Goal: Entertainment & Leisure: Consume media (video, audio)

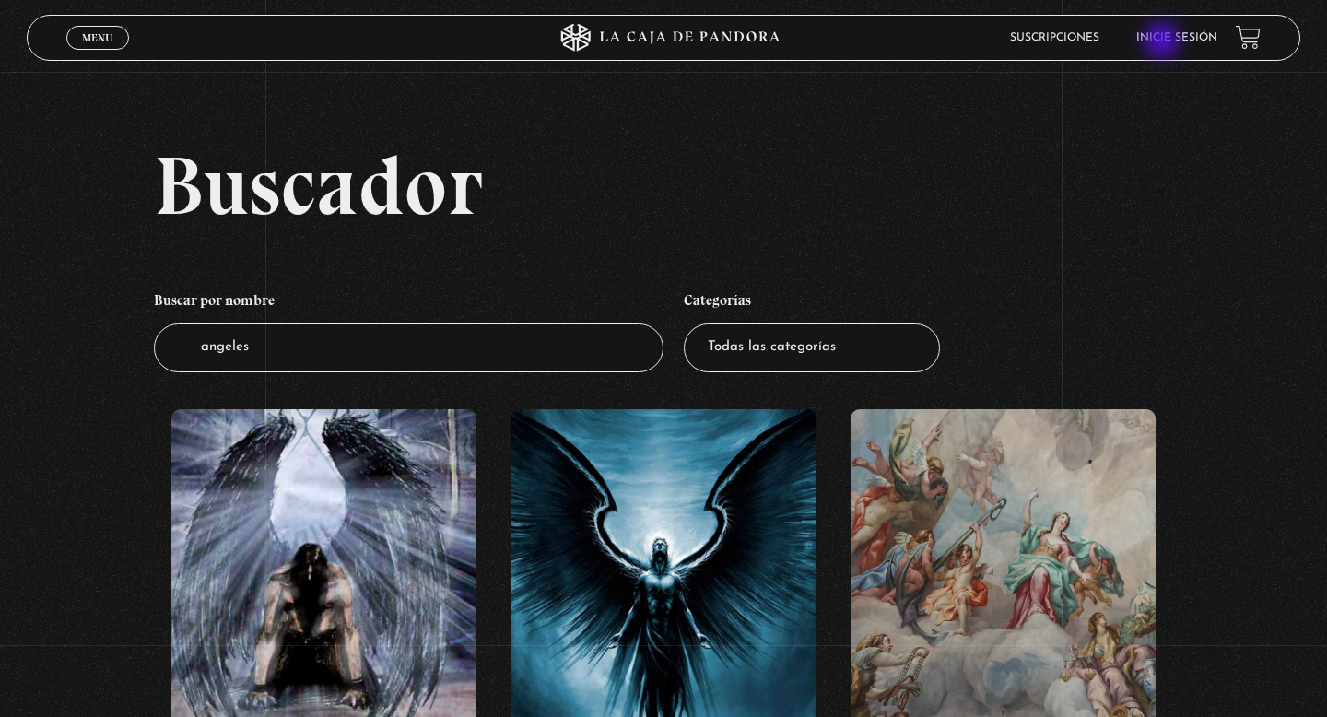
click at [1163, 42] on link "Inicie sesión" at bounding box center [1176, 37] width 81 height 11
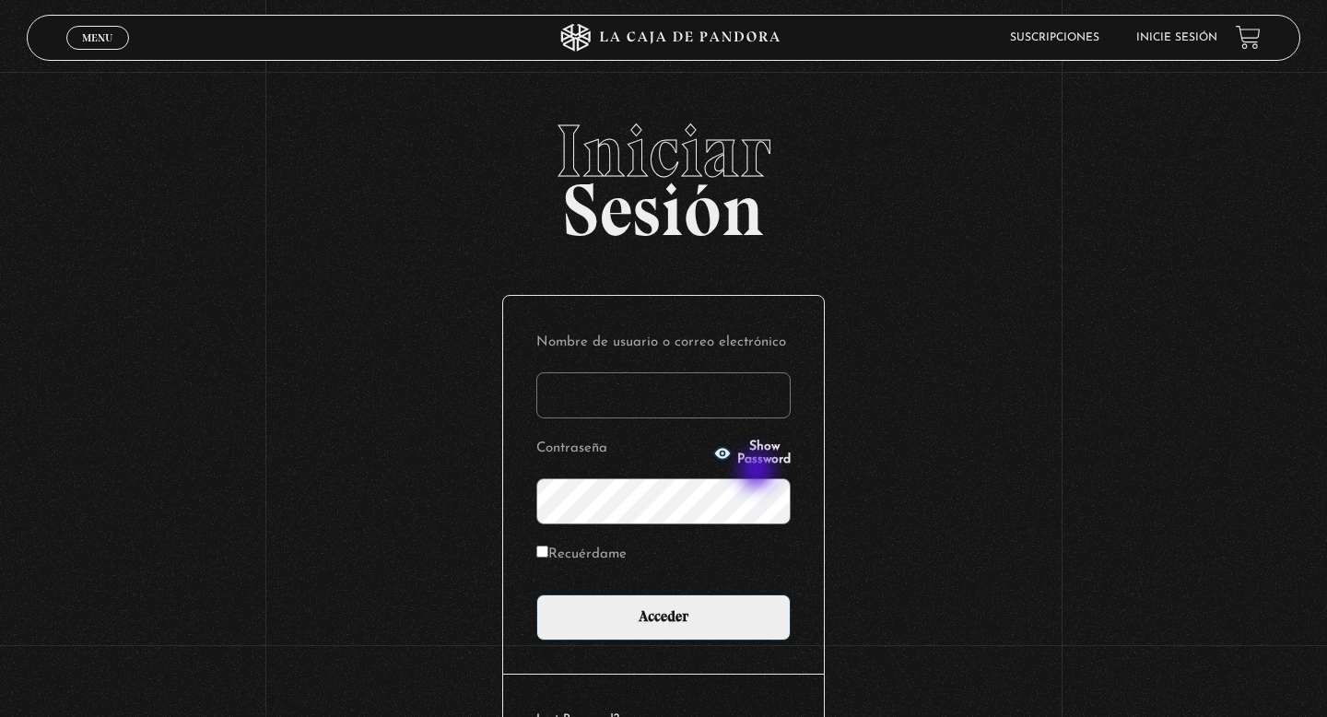
type input "[EMAIL_ADDRESS][DOMAIN_NAME]"
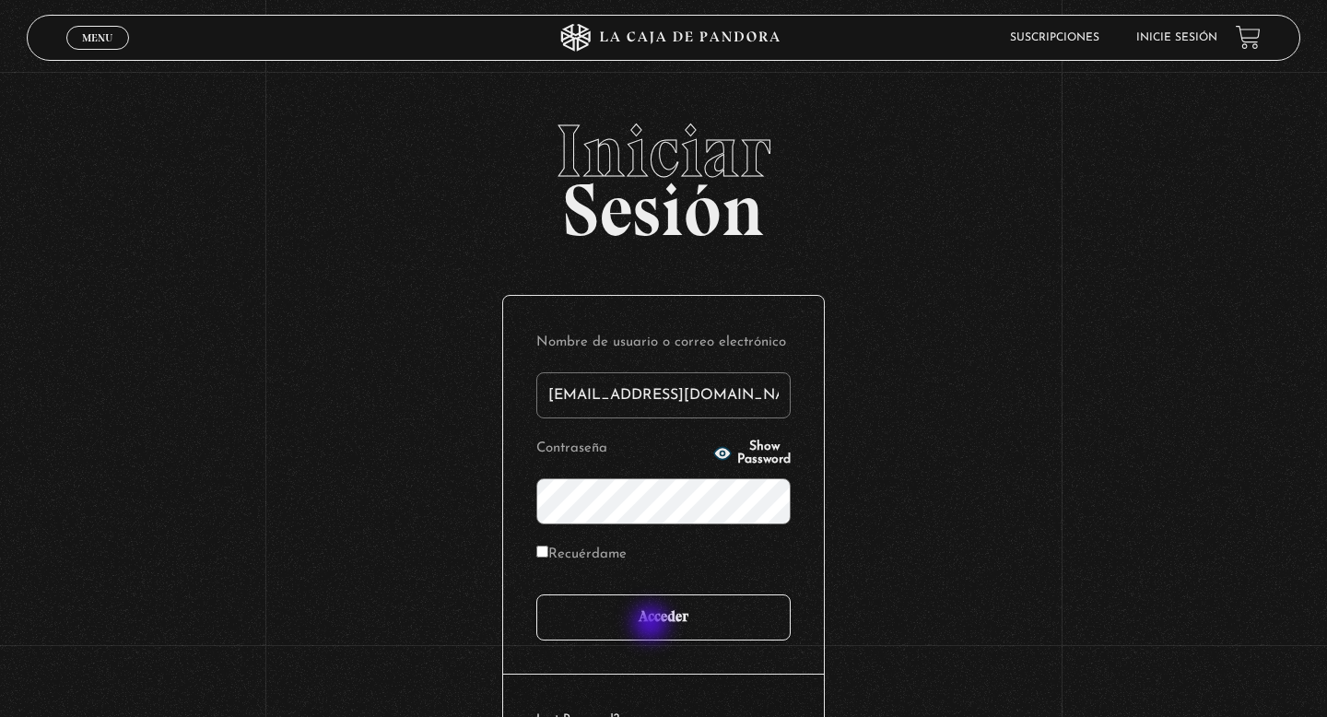
click at [652, 625] on input "Acceder" at bounding box center [663, 617] width 254 height 46
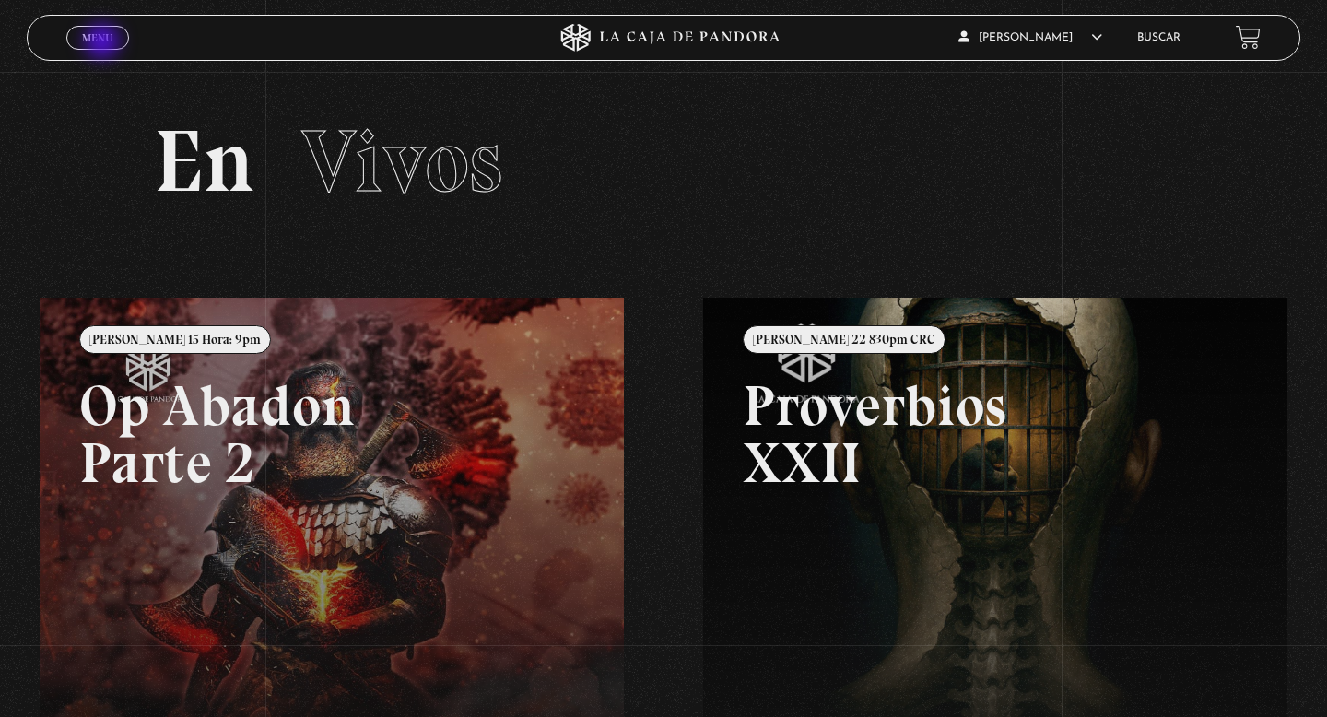
click at [104, 43] on span "Menu" at bounding box center [97, 37] width 30 height 11
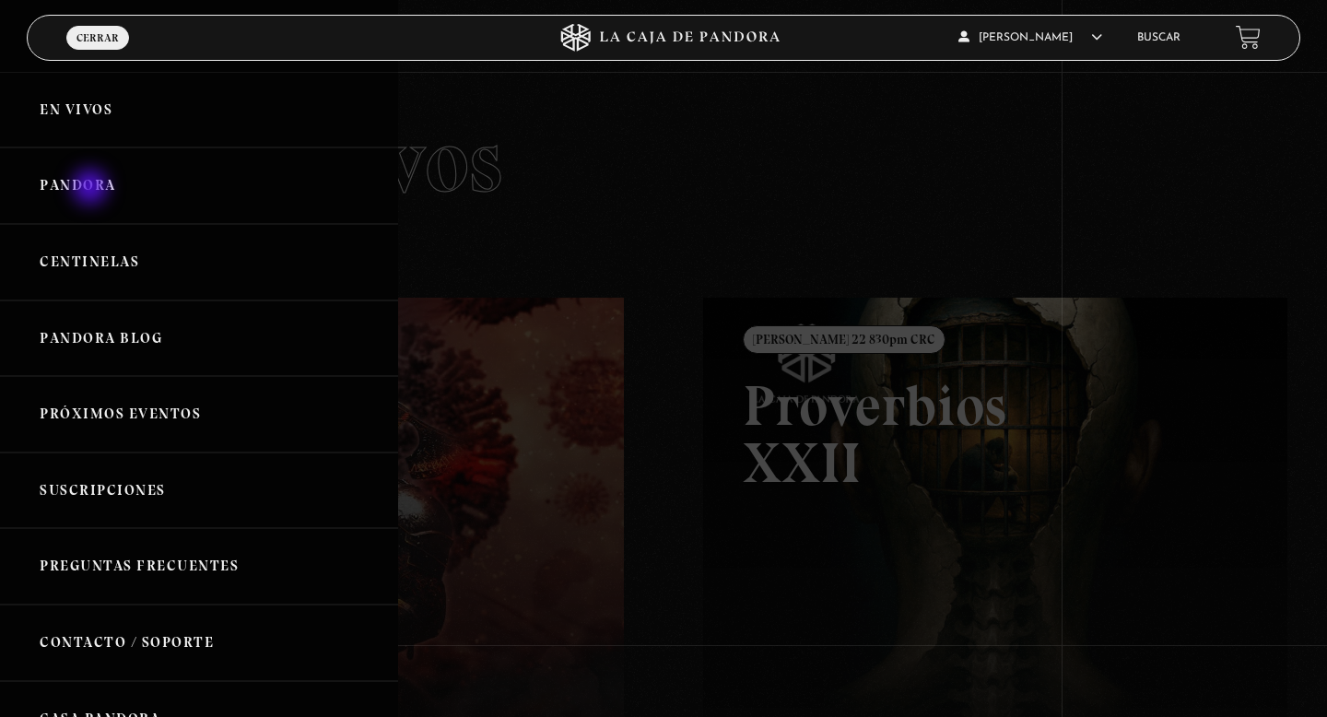
click at [92, 191] on link "Pandora" at bounding box center [199, 185] width 398 height 76
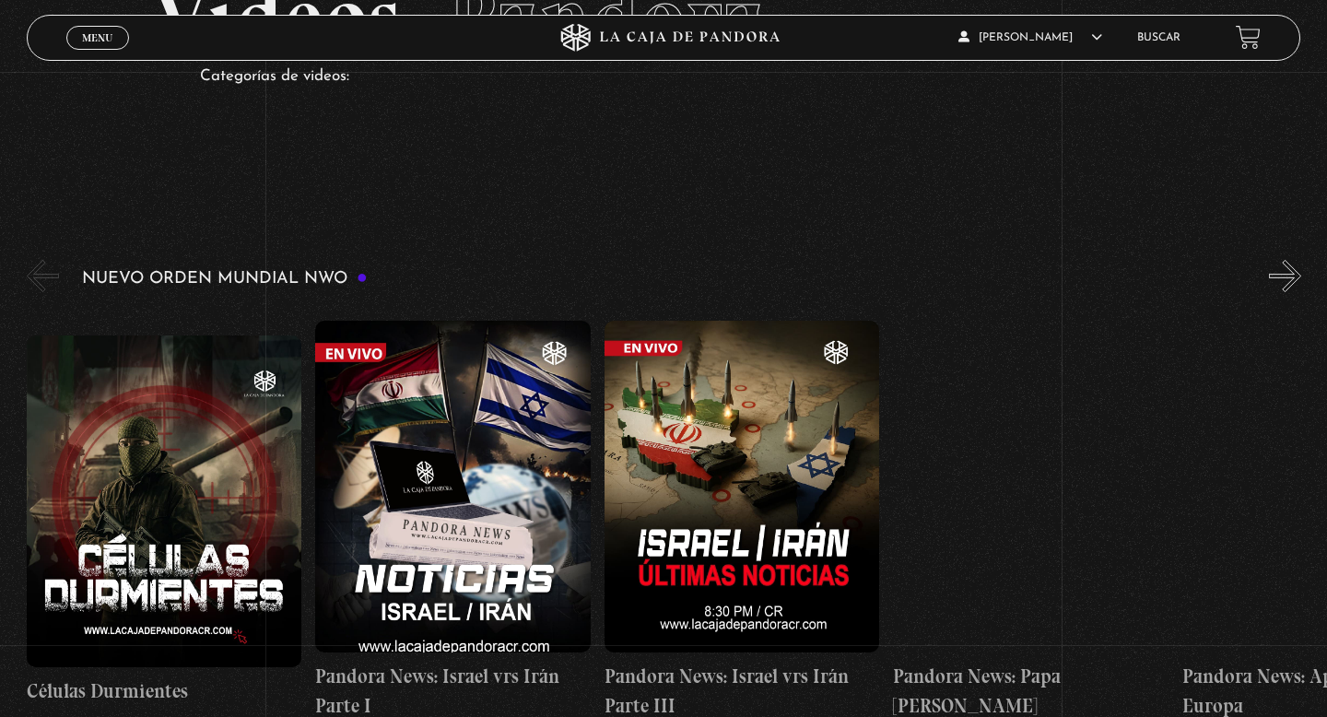
scroll to position [201, 0]
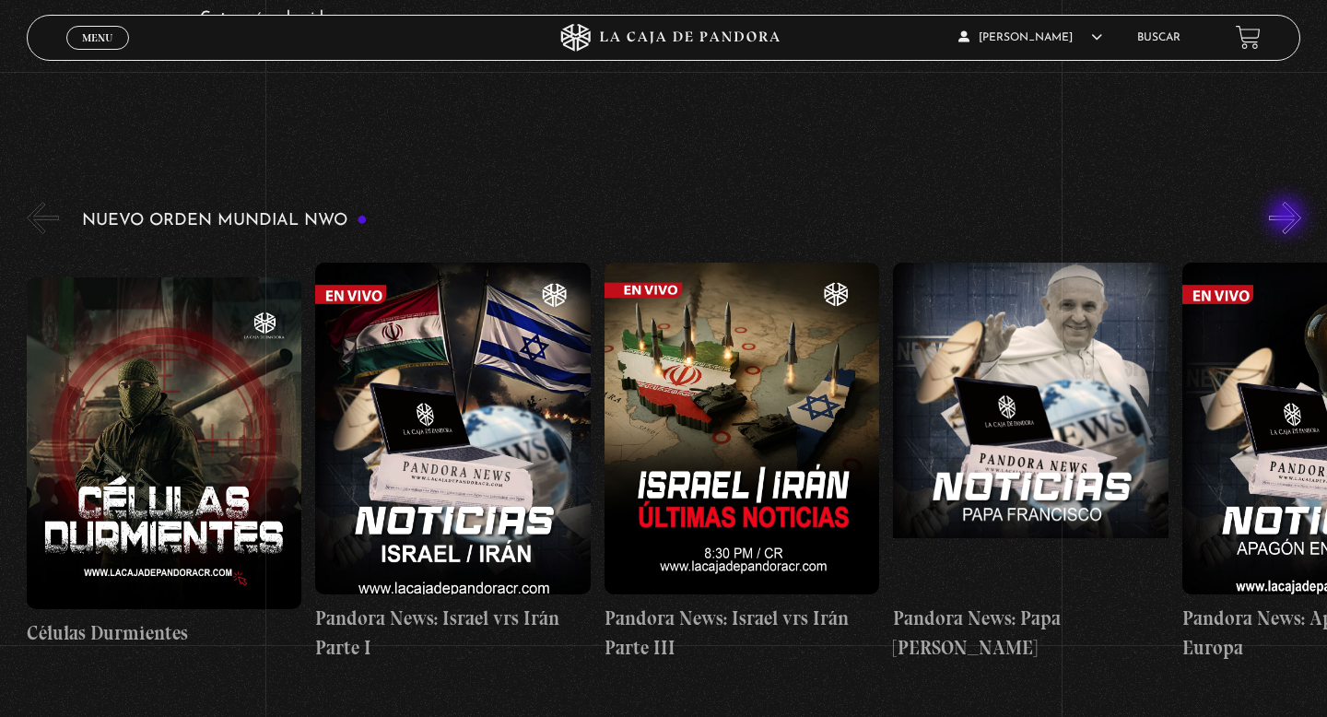
click at [1287, 218] on button "»" at bounding box center [1285, 218] width 32 height 32
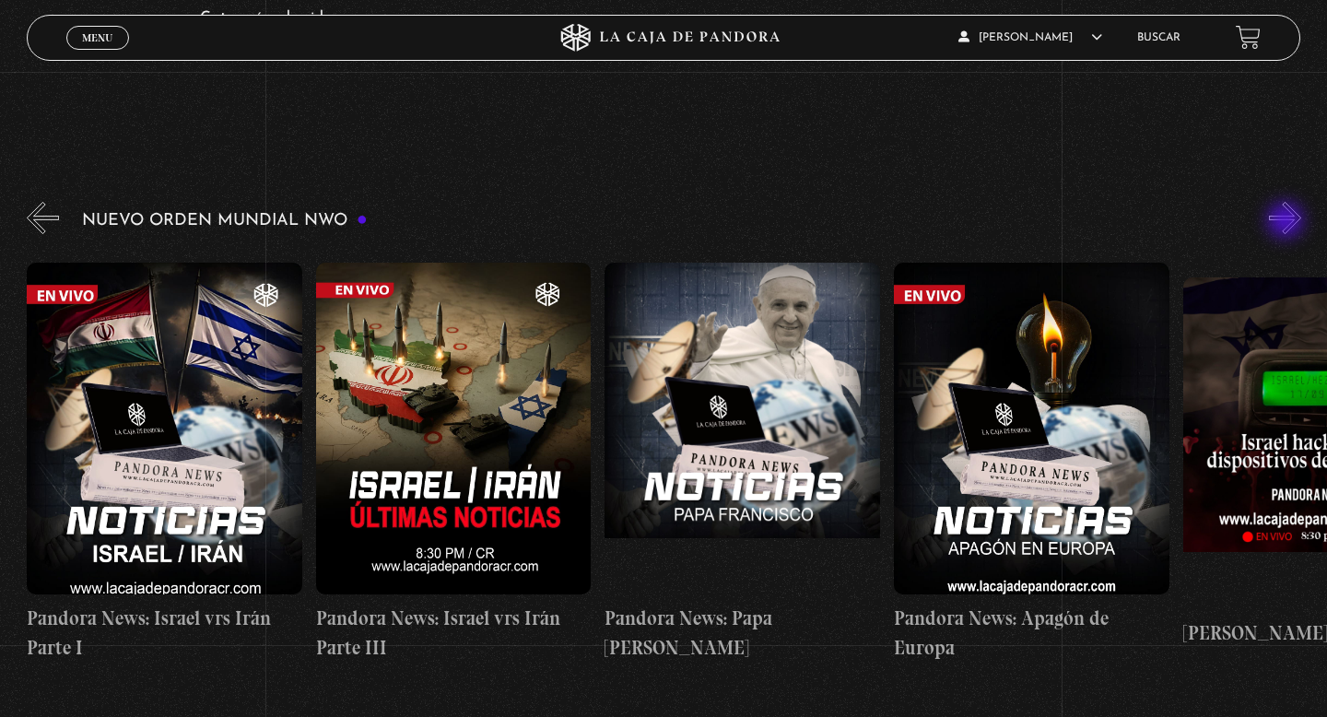
click at [1287, 222] on button "»" at bounding box center [1285, 218] width 32 height 32
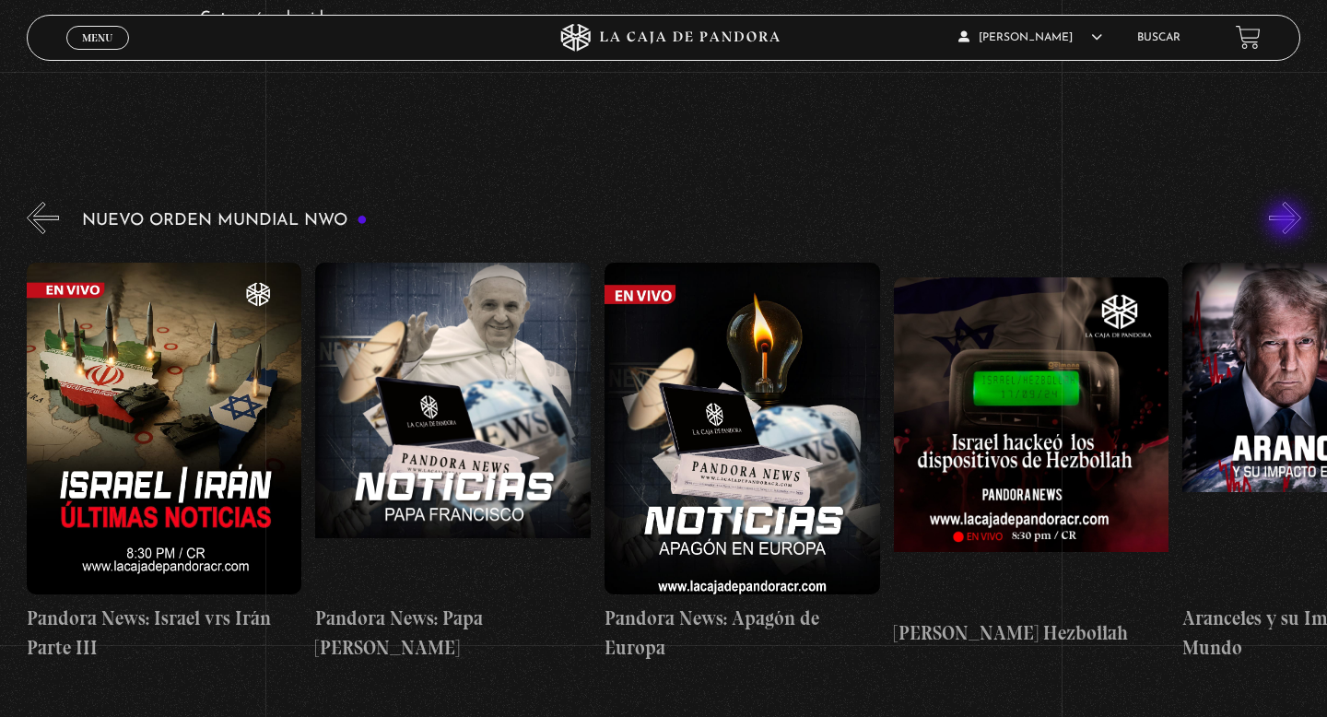
click at [1287, 223] on button "»" at bounding box center [1285, 218] width 32 height 32
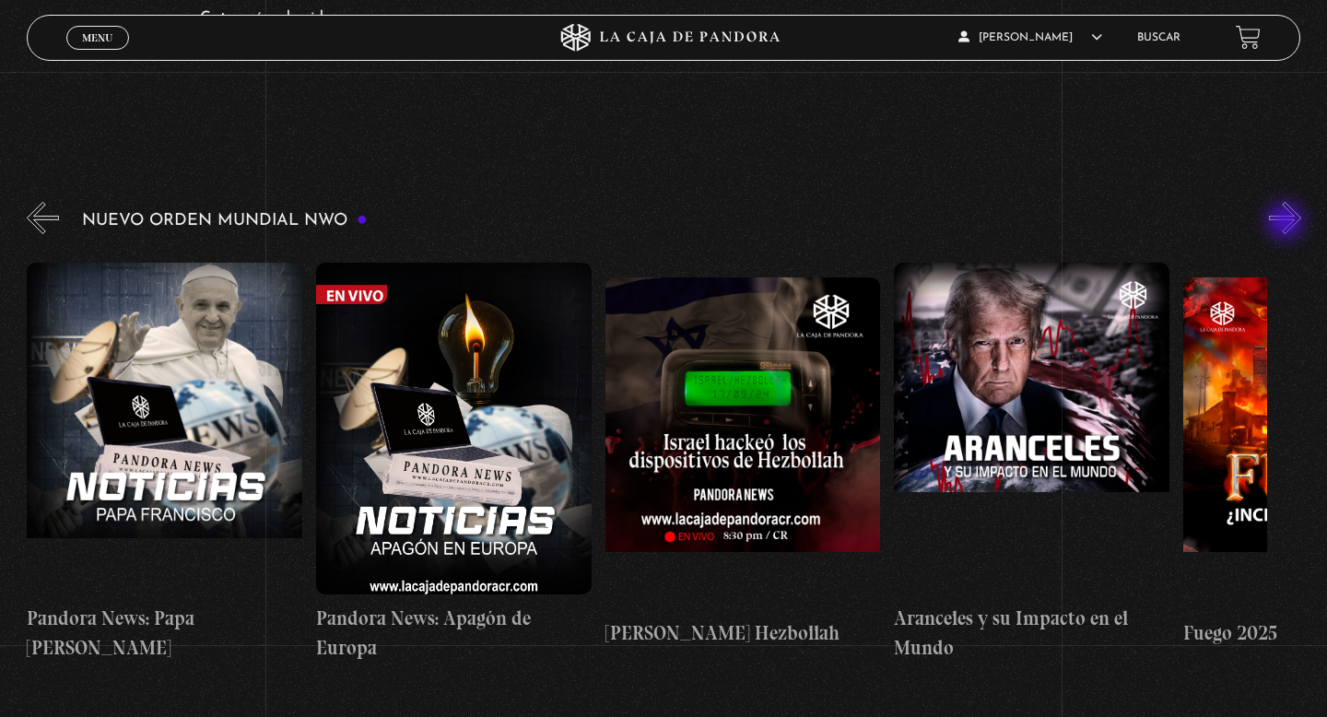
click at [1287, 223] on button "»" at bounding box center [1285, 218] width 32 height 32
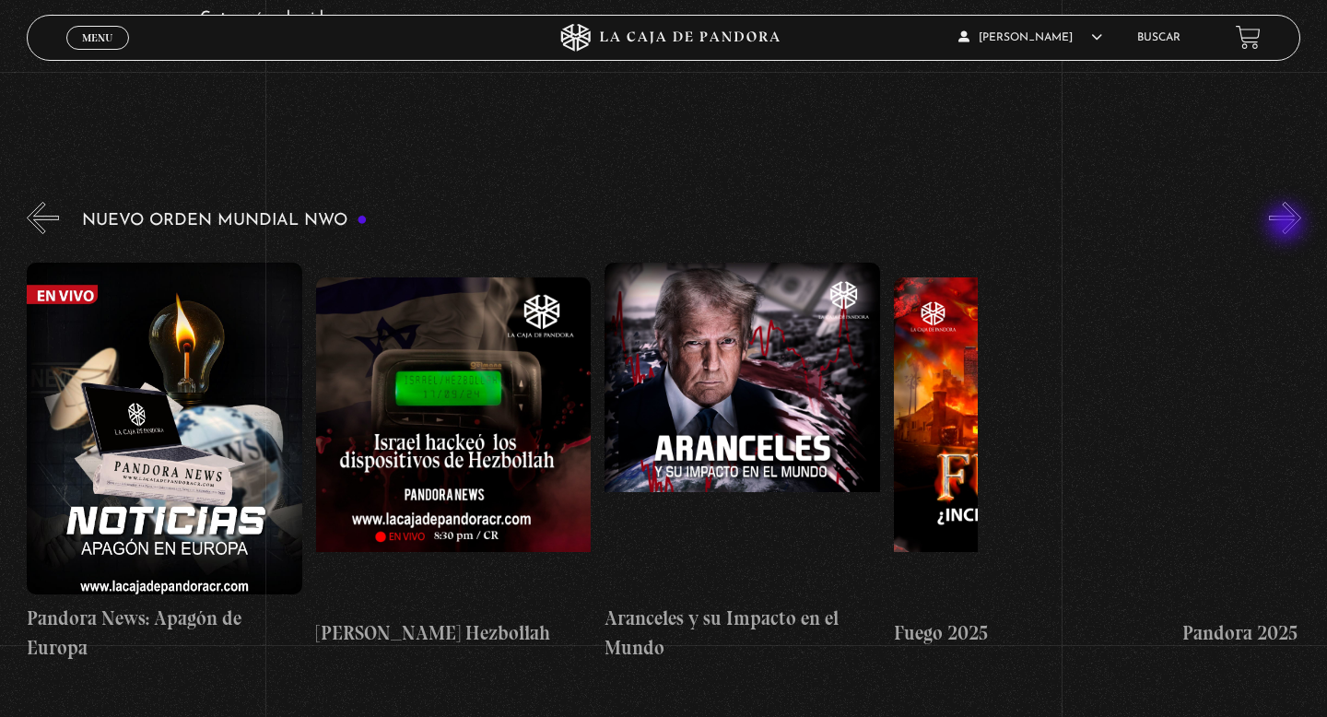
click at [1287, 225] on button "»" at bounding box center [1285, 218] width 32 height 32
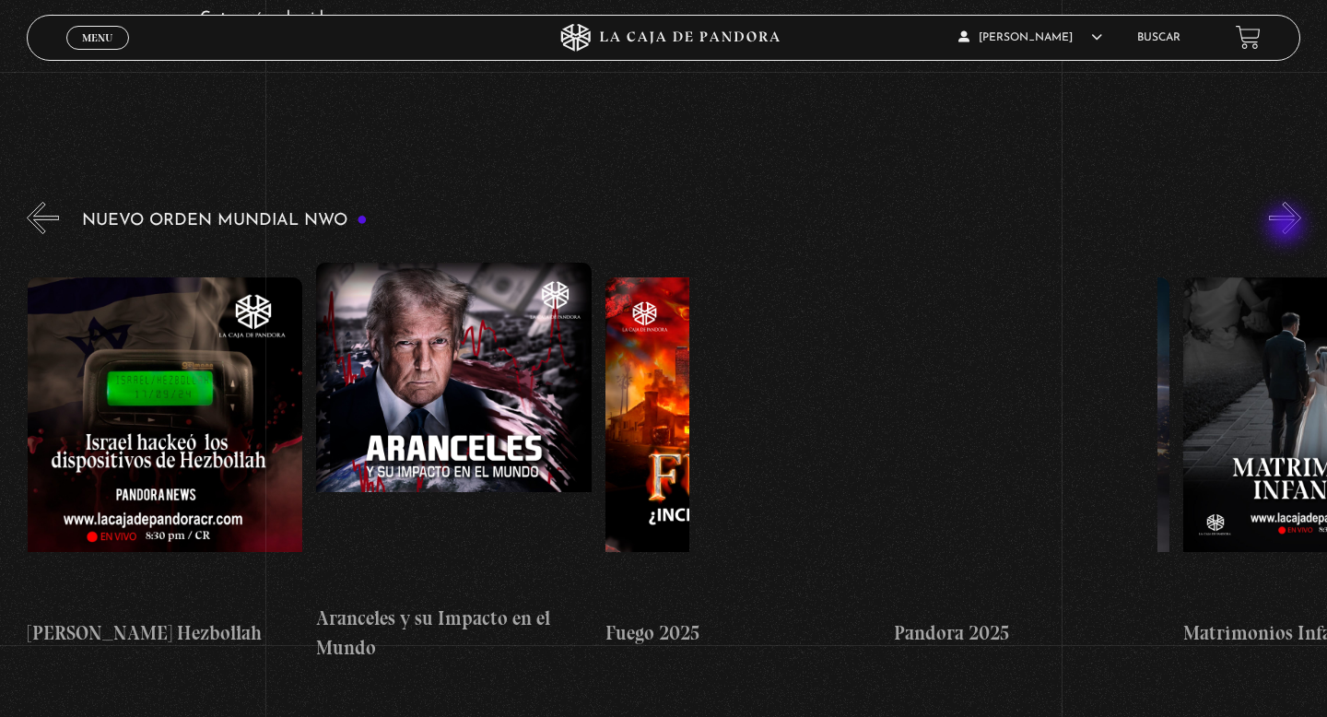
click at [1287, 227] on button "»" at bounding box center [1285, 218] width 32 height 32
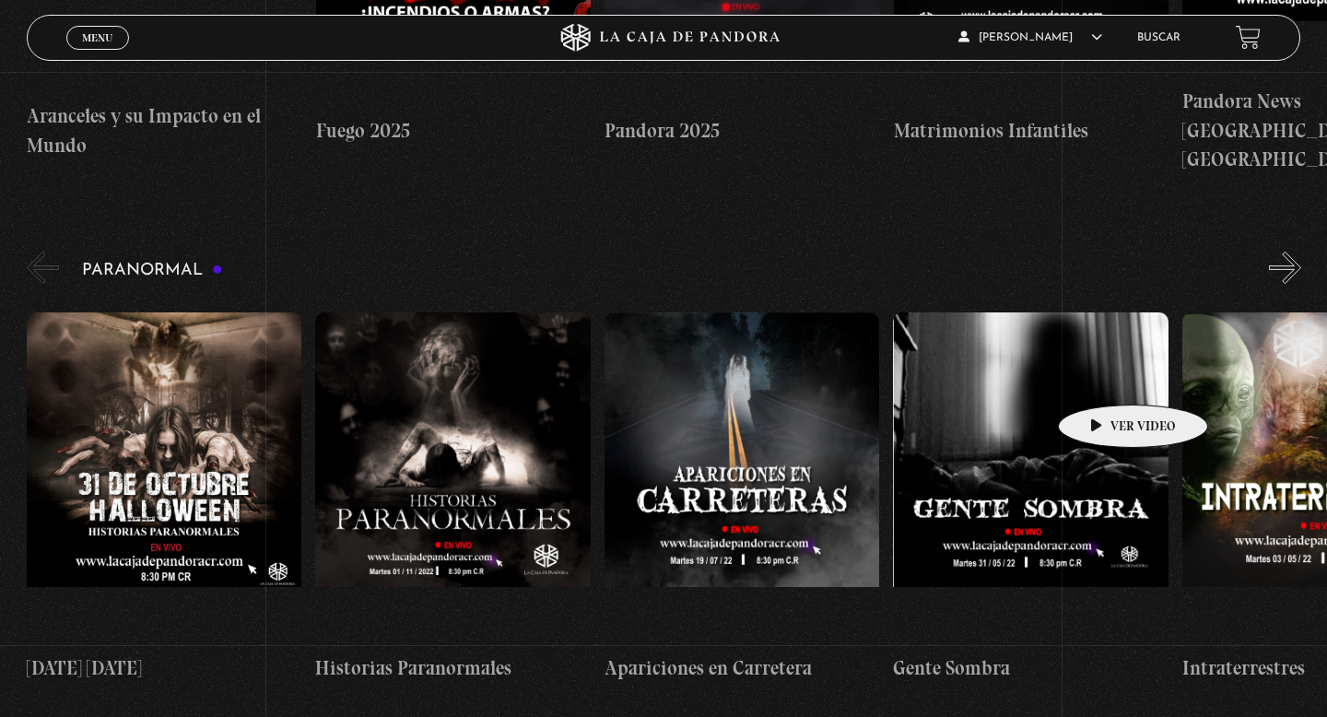
scroll to position [714, 0]
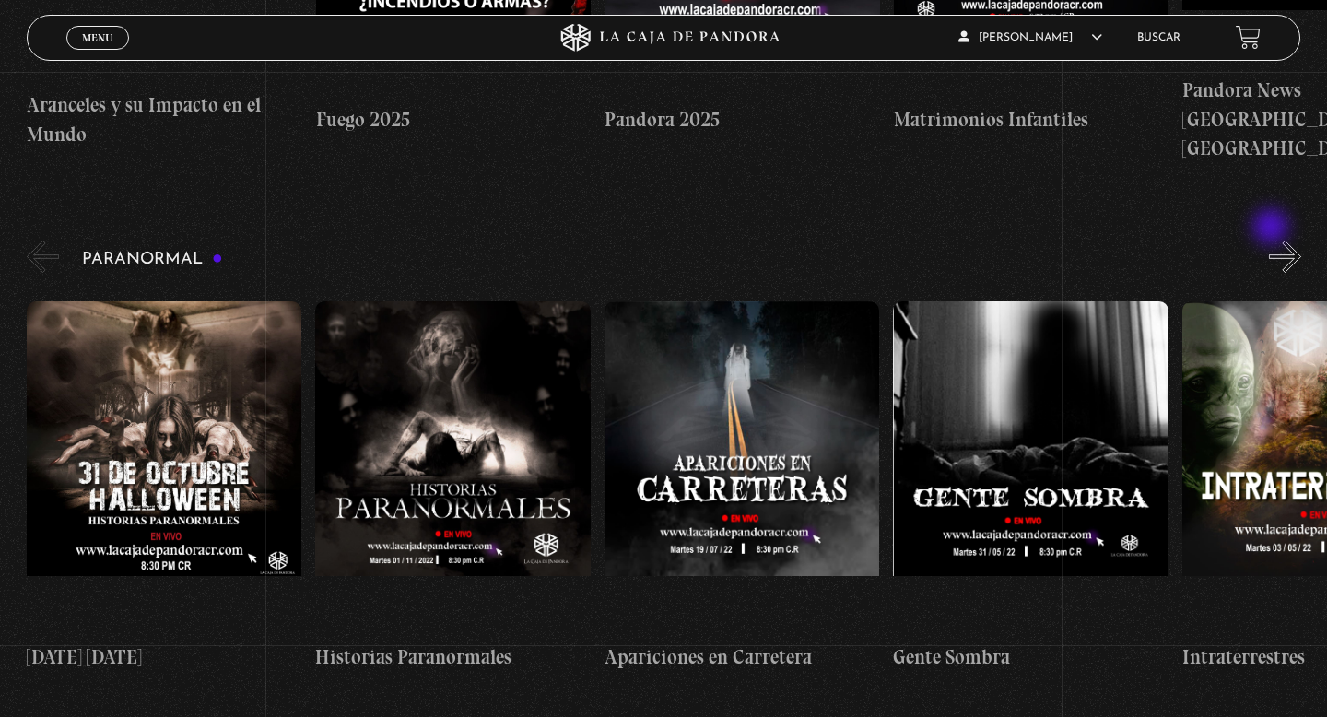
click at [1272, 240] on button "»" at bounding box center [1285, 256] width 32 height 32
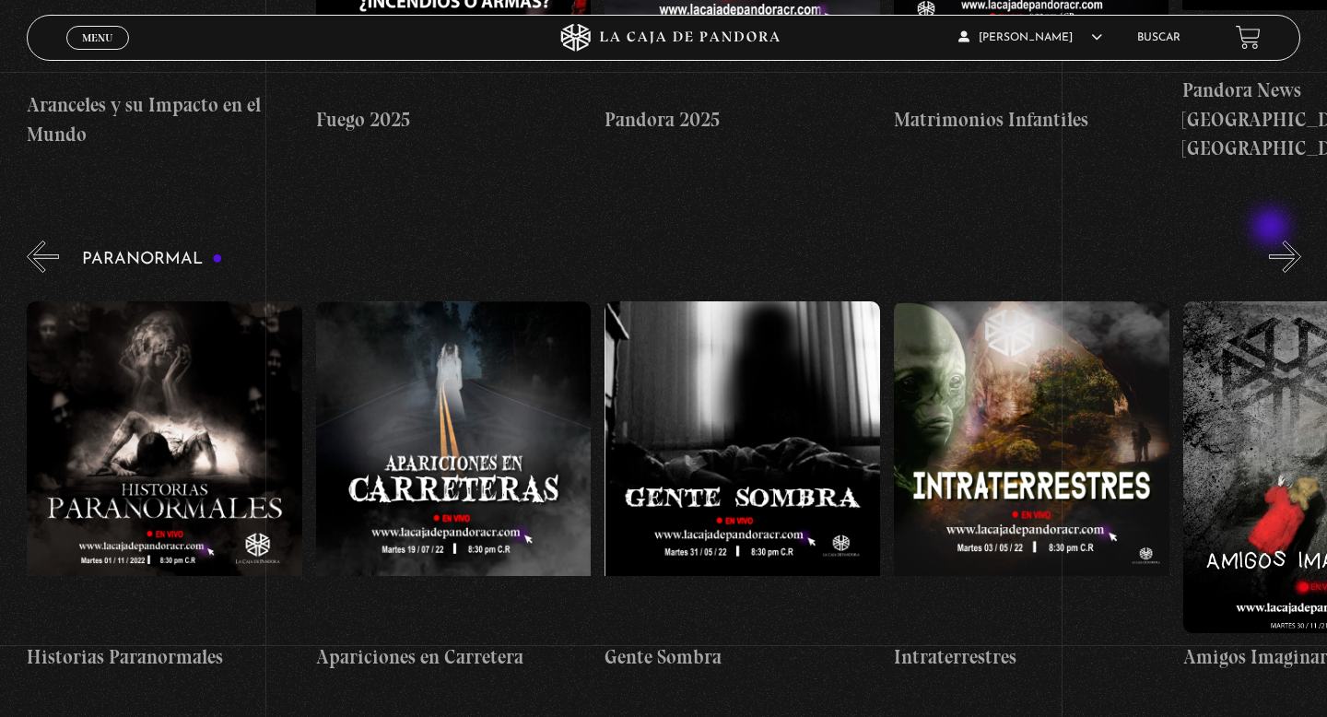
scroll to position [0, 288]
click at [1272, 240] on button "»" at bounding box center [1285, 256] width 32 height 32
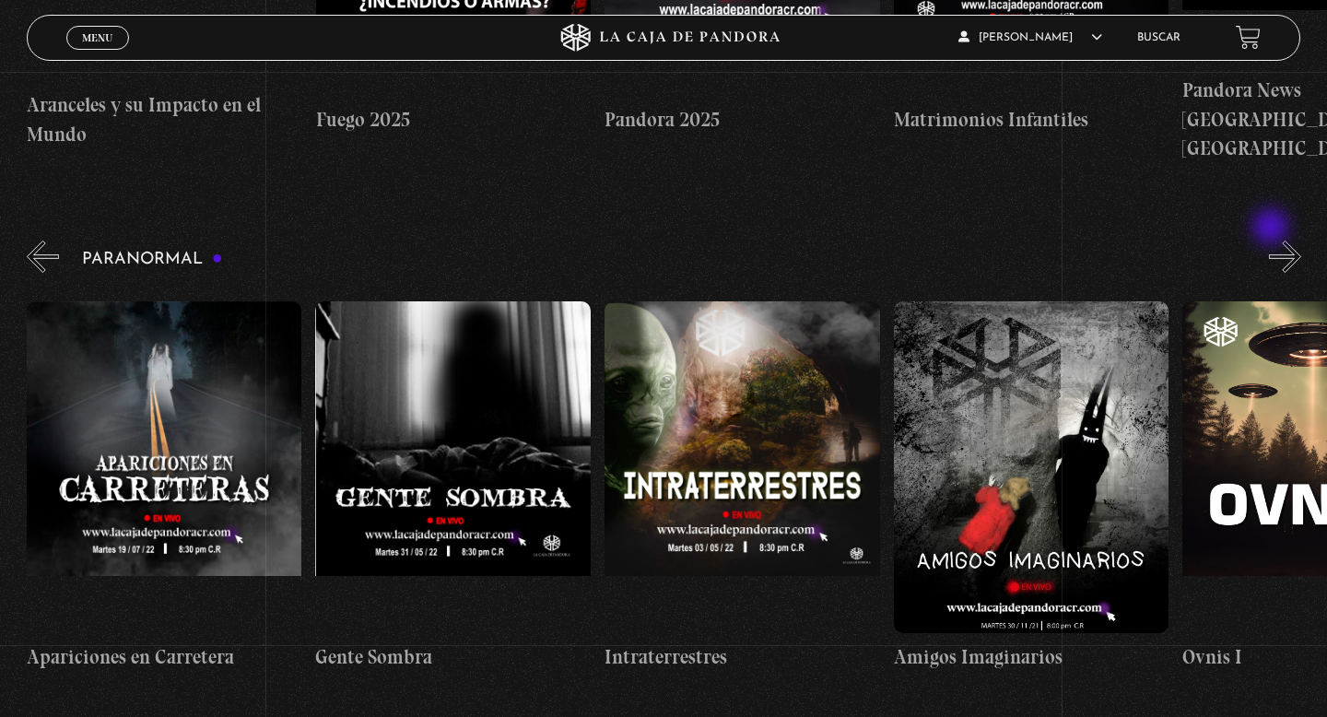
click at [1272, 240] on button "»" at bounding box center [1285, 256] width 32 height 32
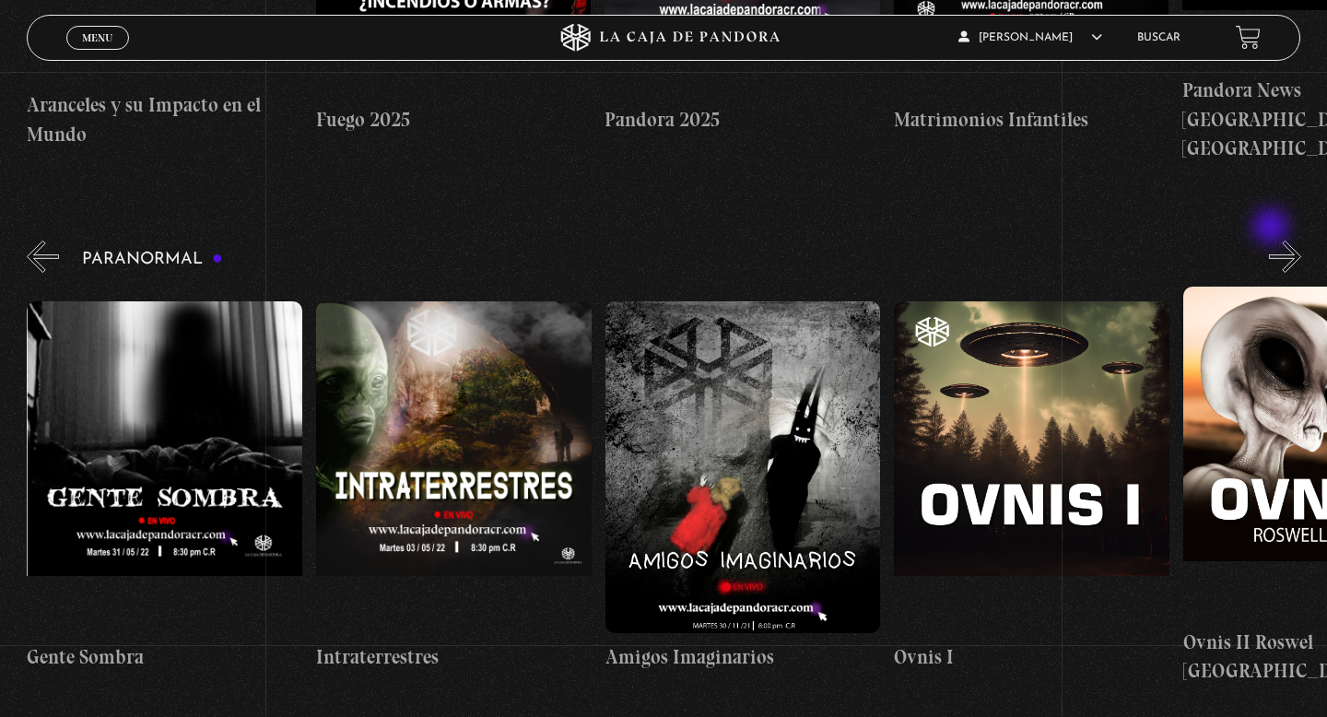
click at [1272, 240] on button "»" at bounding box center [1285, 256] width 32 height 32
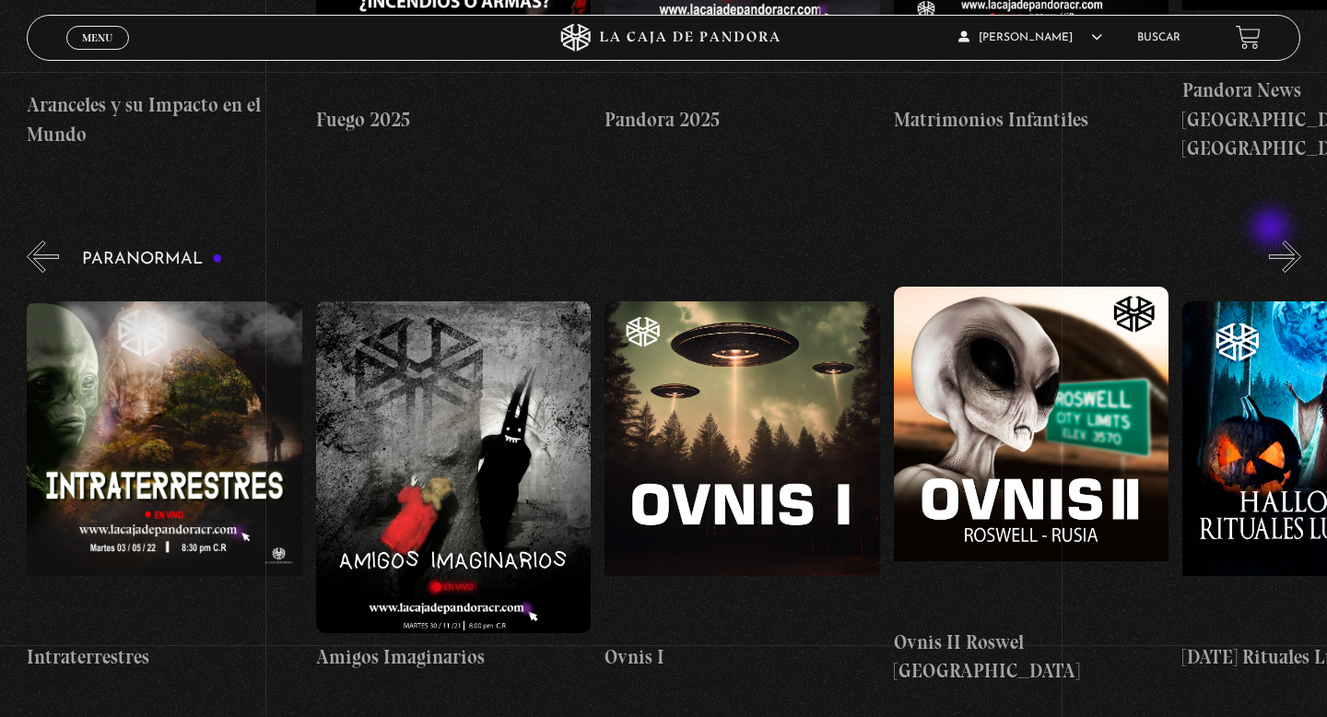
click at [1272, 240] on button "»" at bounding box center [1285, 256] width 32 height 32
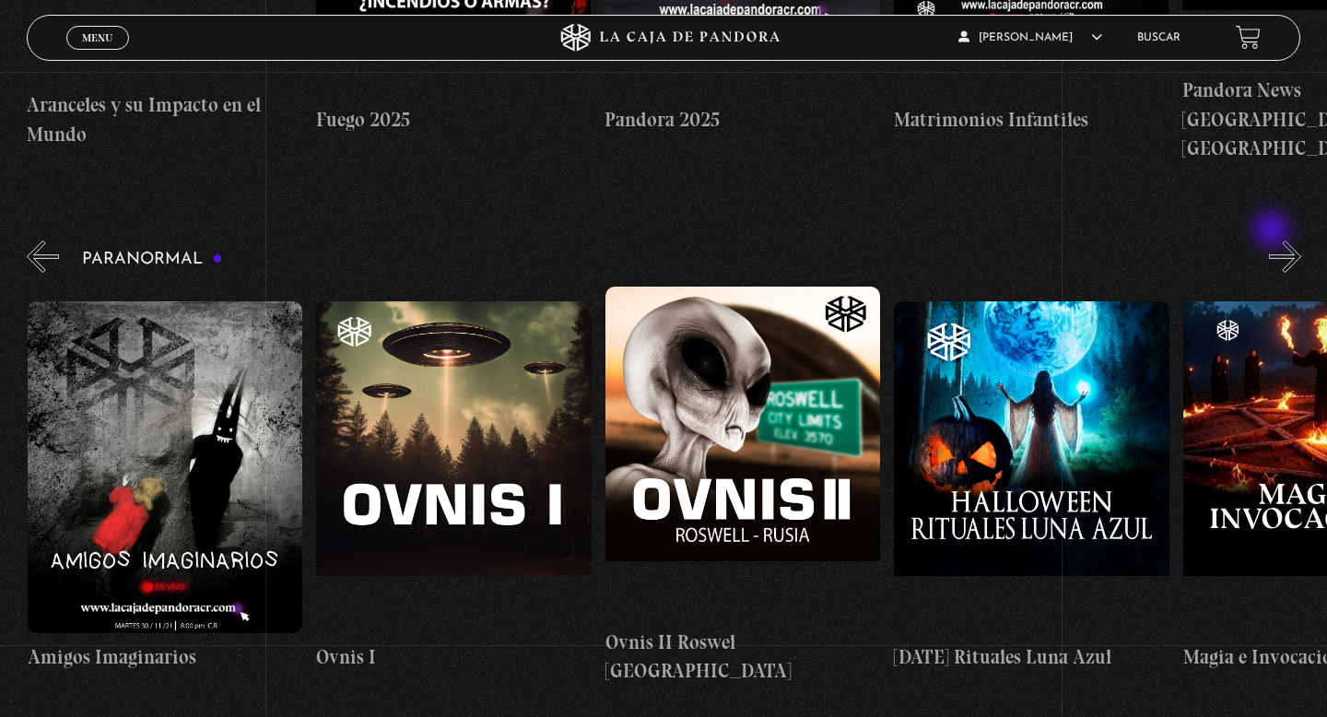
click at [1273, 240] on button "»" at bounding box center [1285, 256] width 32 height 32
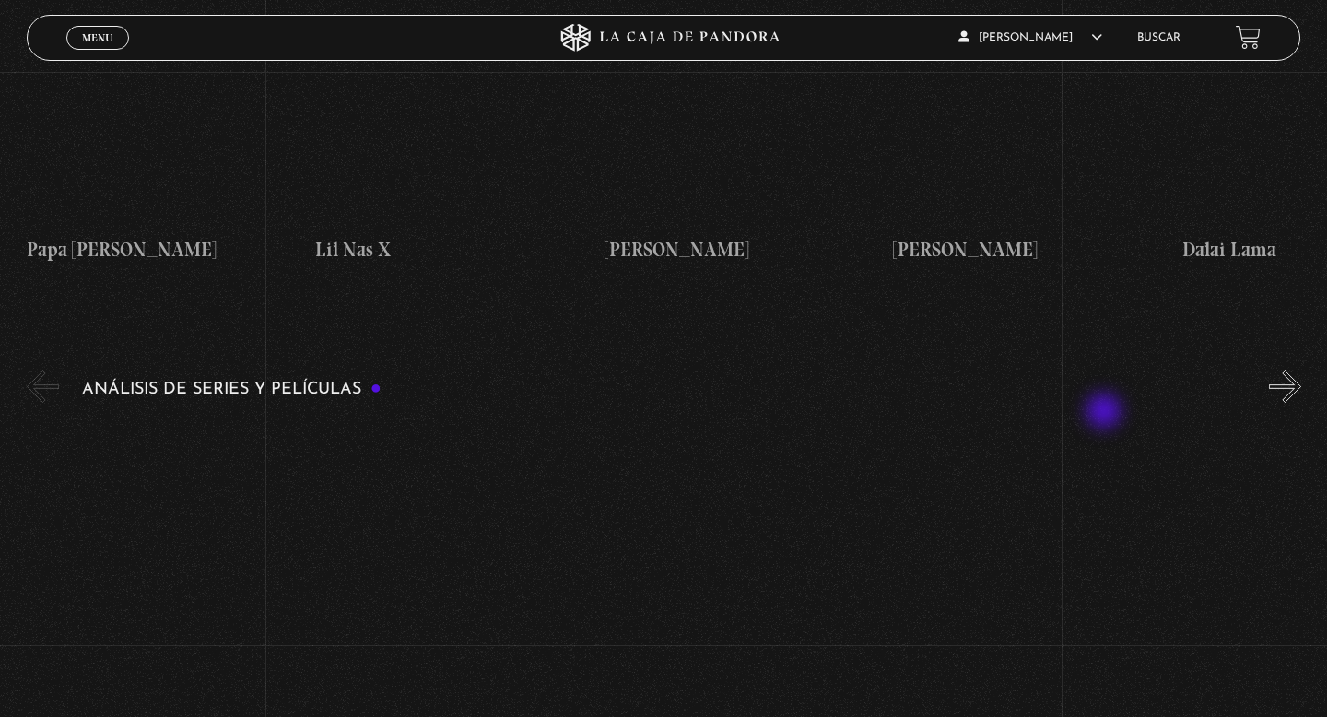
scroll to position [2181, 0]
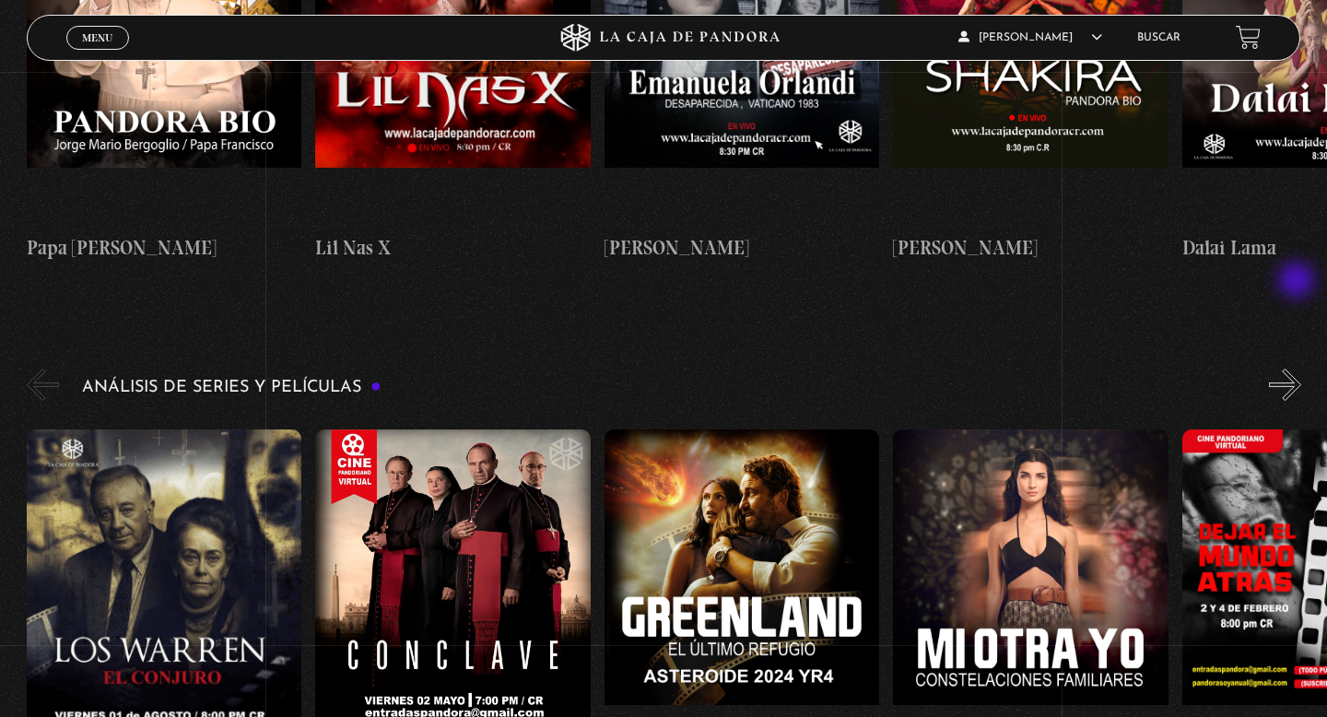
click at [1298, 368] on button "»" at bounding box center [1285, 384] width 32 height 32
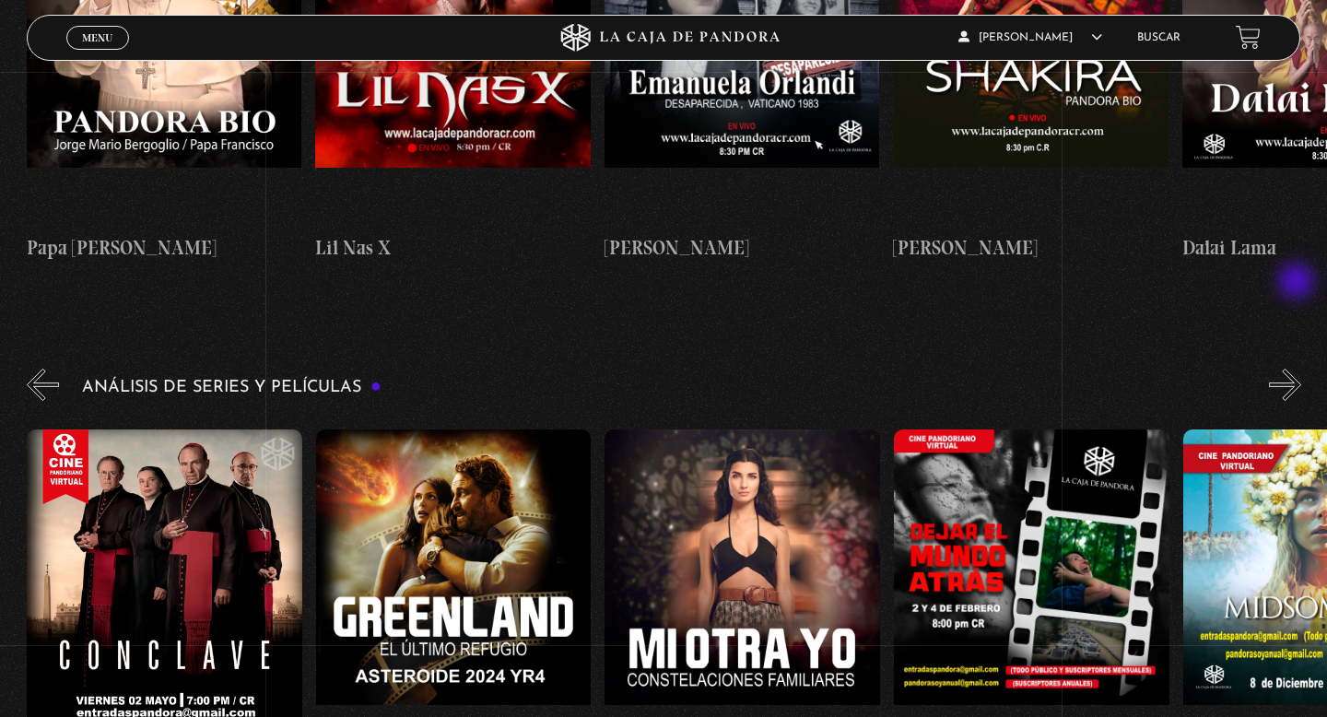
click at [1298, 368] on button "»" at bounding box center [1285, 384] width 32 height 32
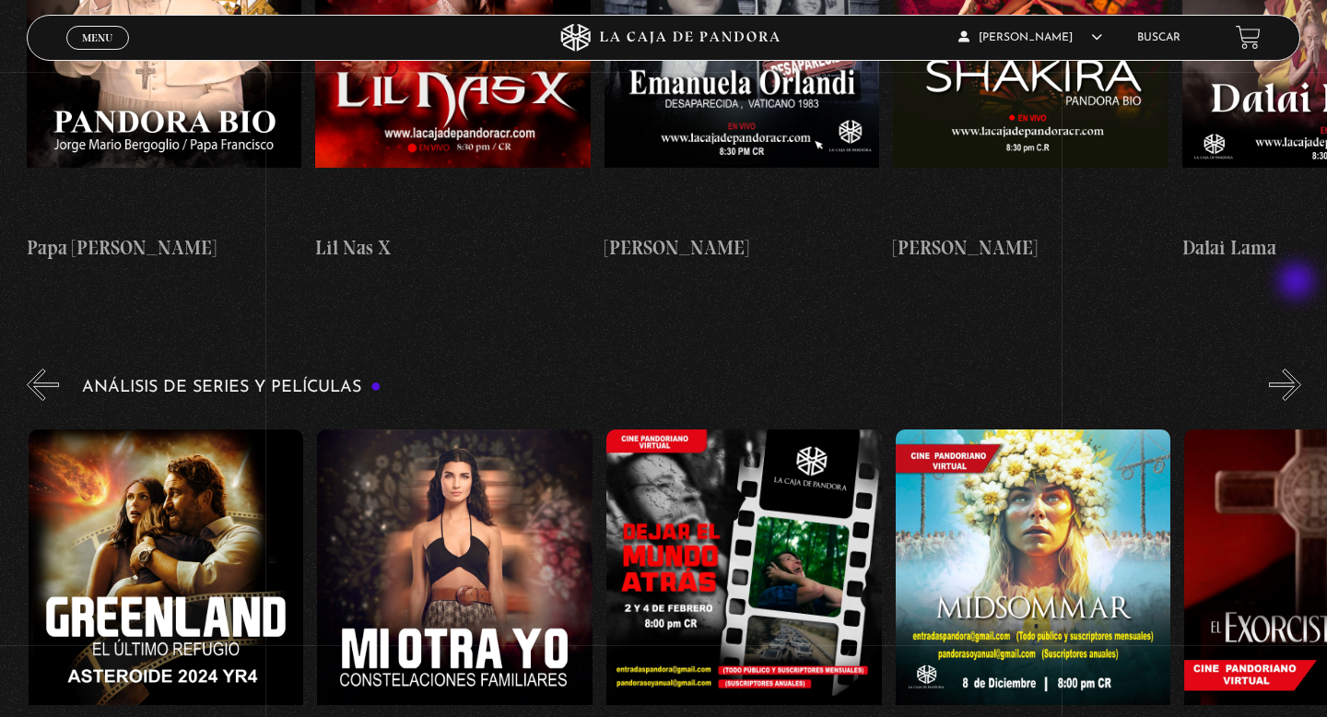
scroll to position [0, 578]
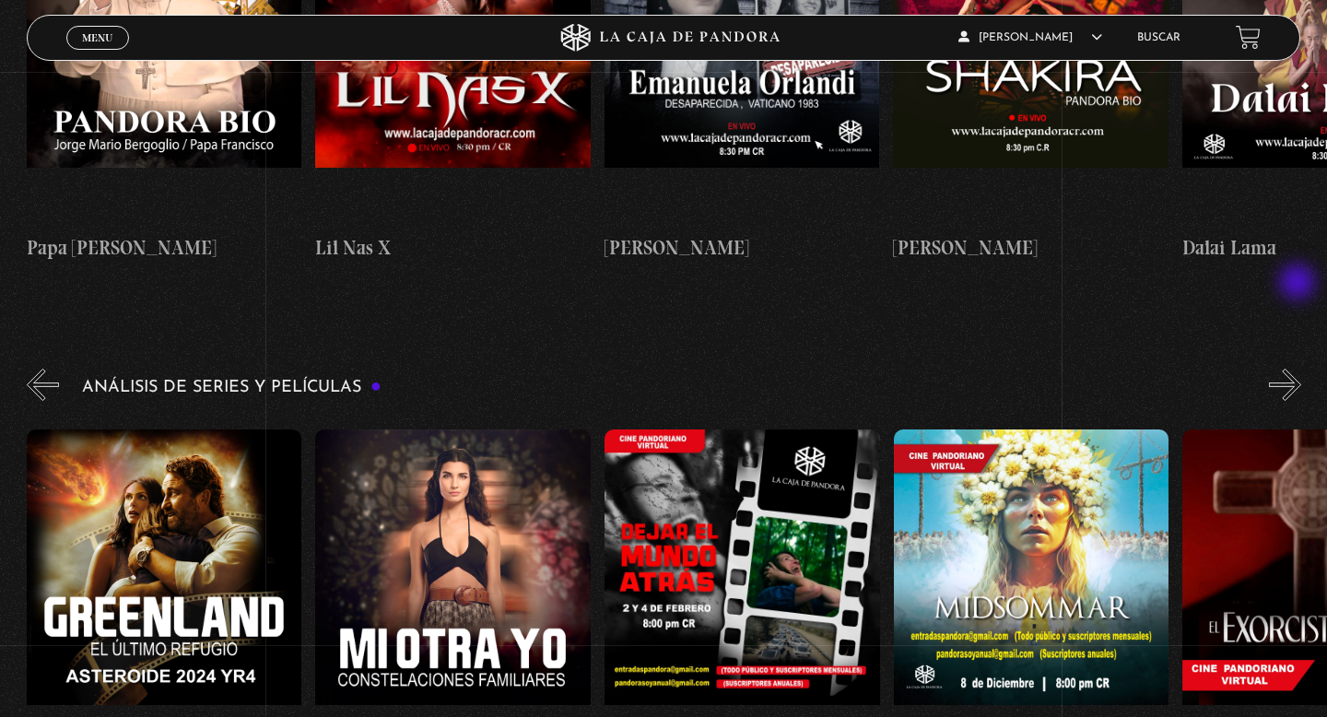
click at [1299, 368] on button "»" at bounding box center [1285, 384] width 32 height 32
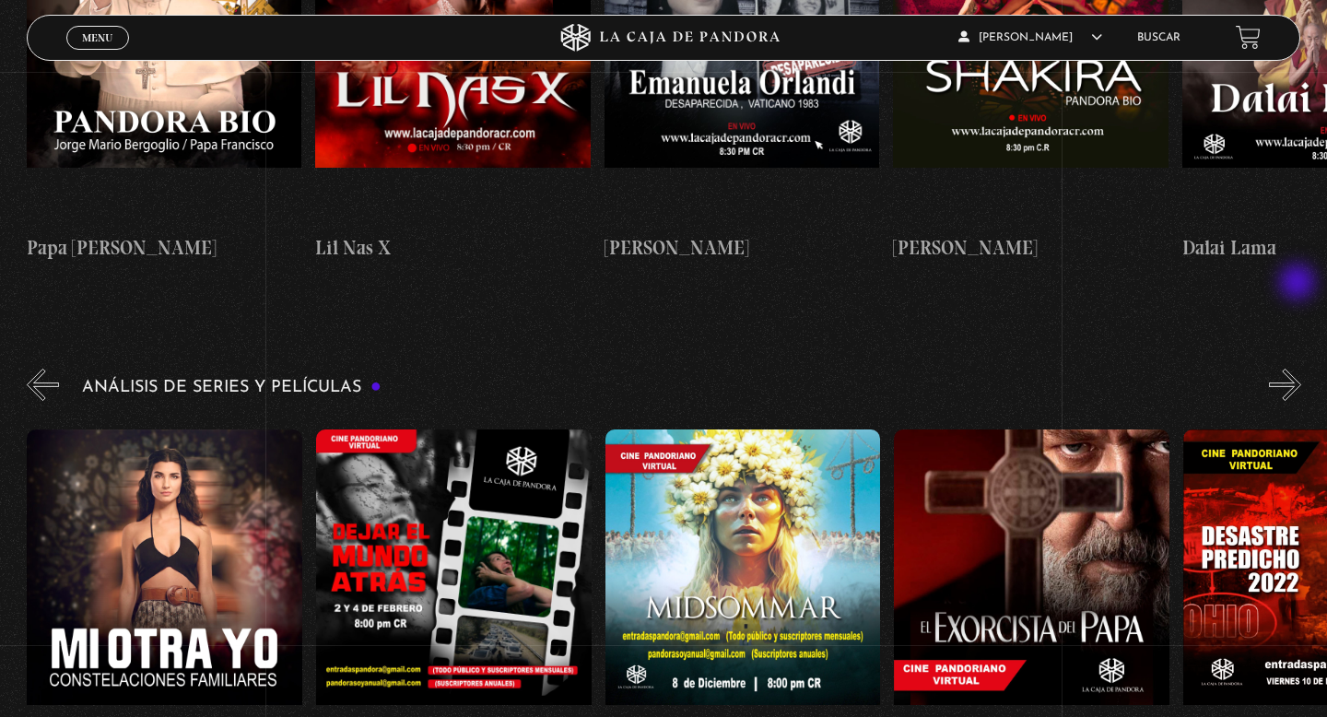
click at [1299, 368] on button "»" at bounding box center [1285, 384] width 32 height 32
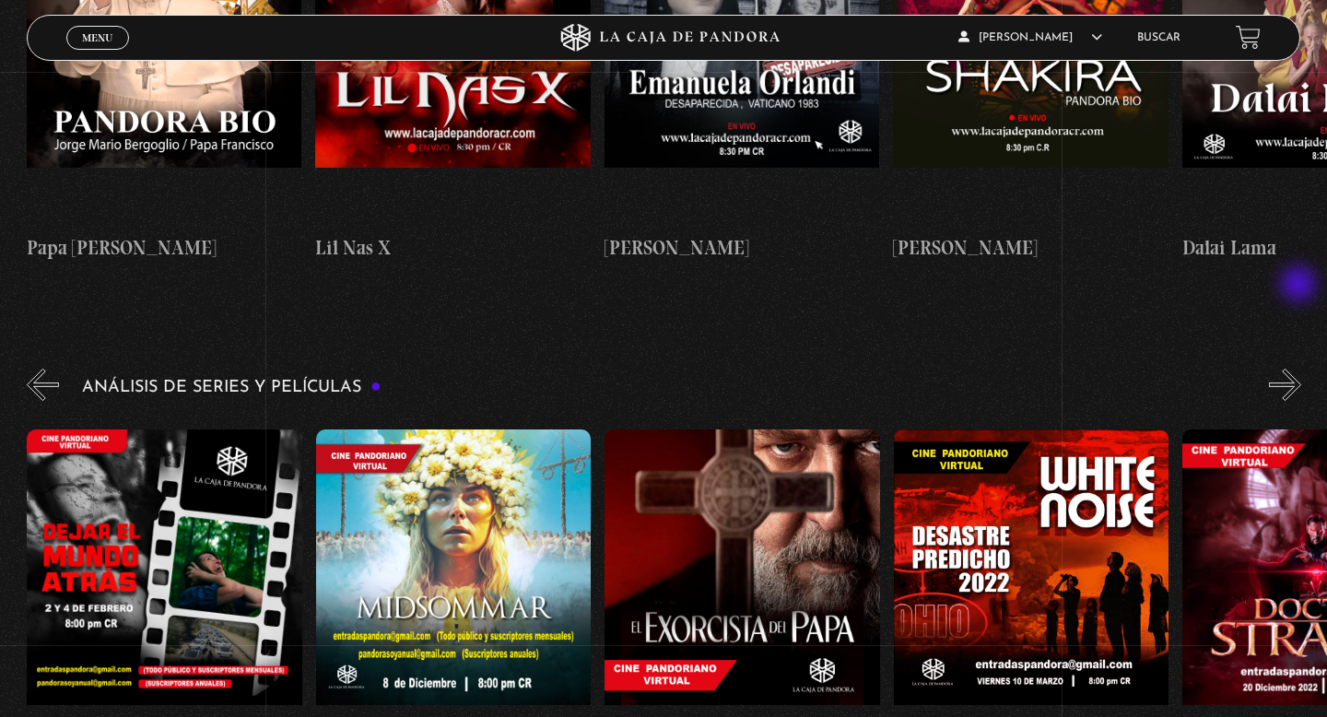
click at [1300, 368] on button "»" at bounding box center [1285, 384] width 32 height 32
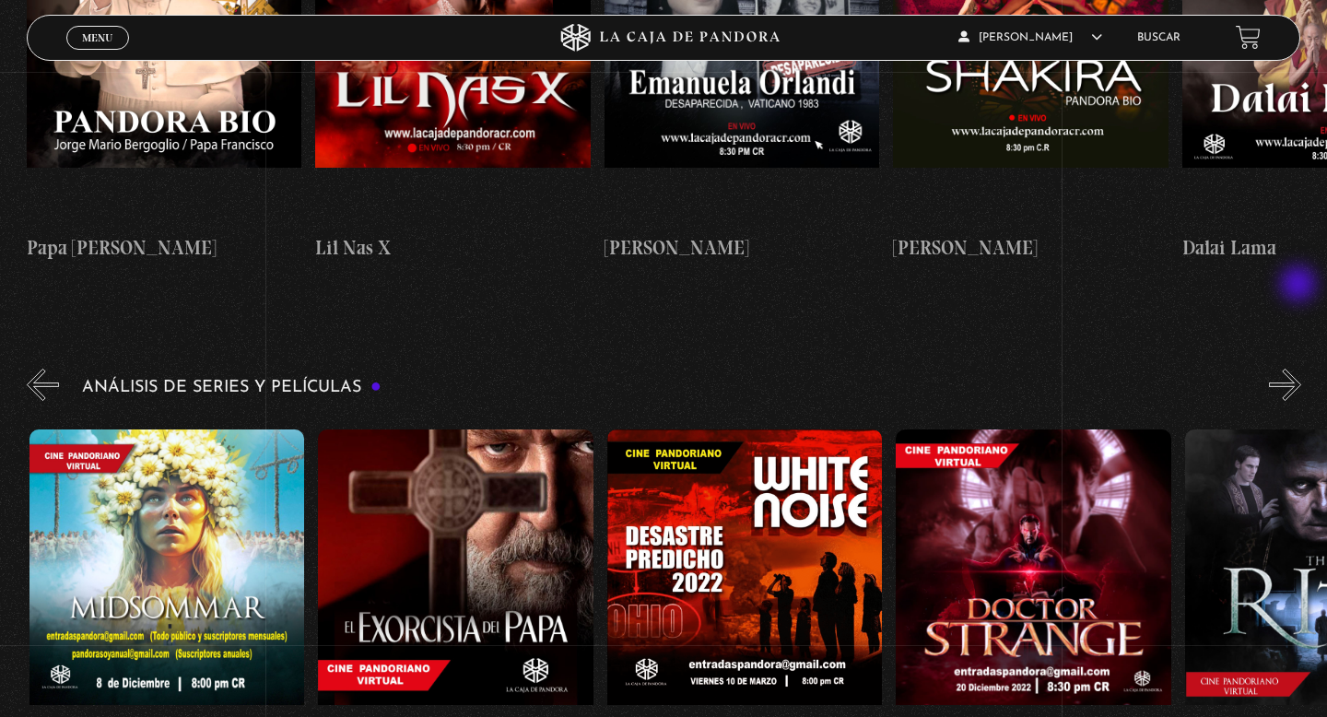
click at [1300, 368] on button "»" at bounding box center [1285, 384] width 32 height 32
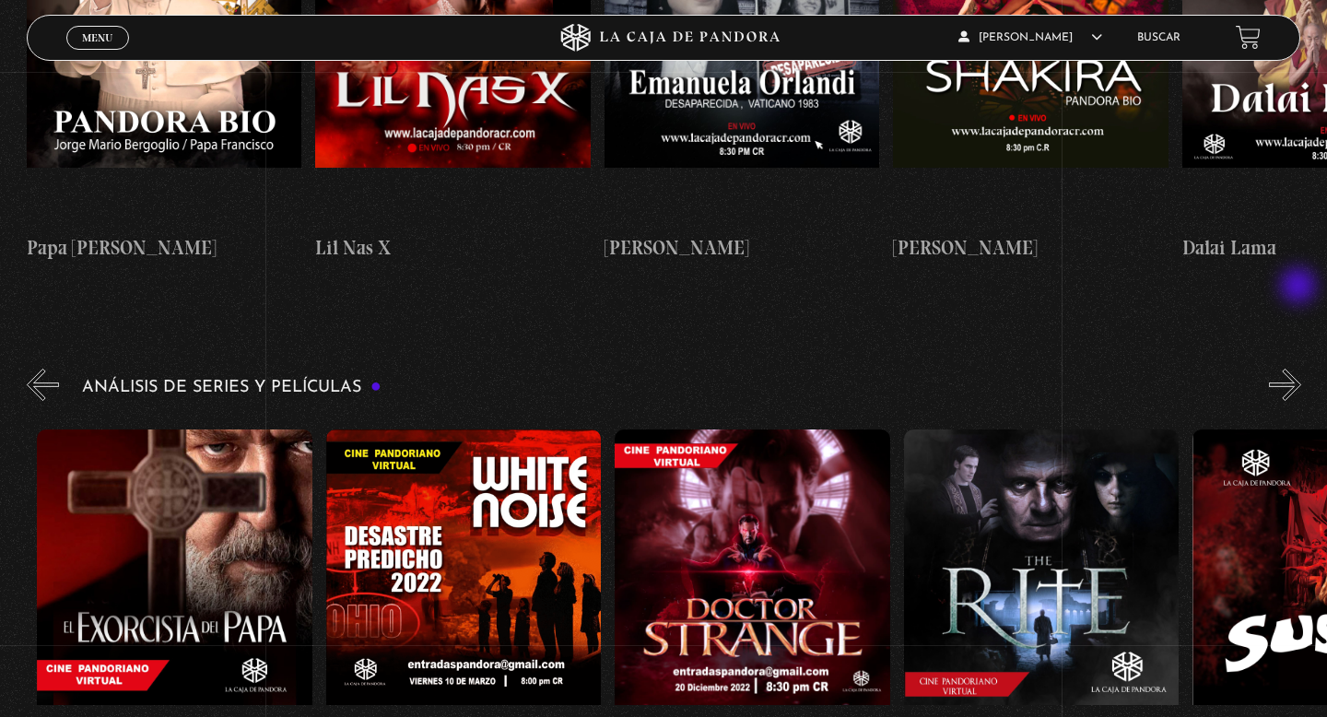
click at [1300, 368] on button "»" at bounding box center [1285, 384] width 32 height 32
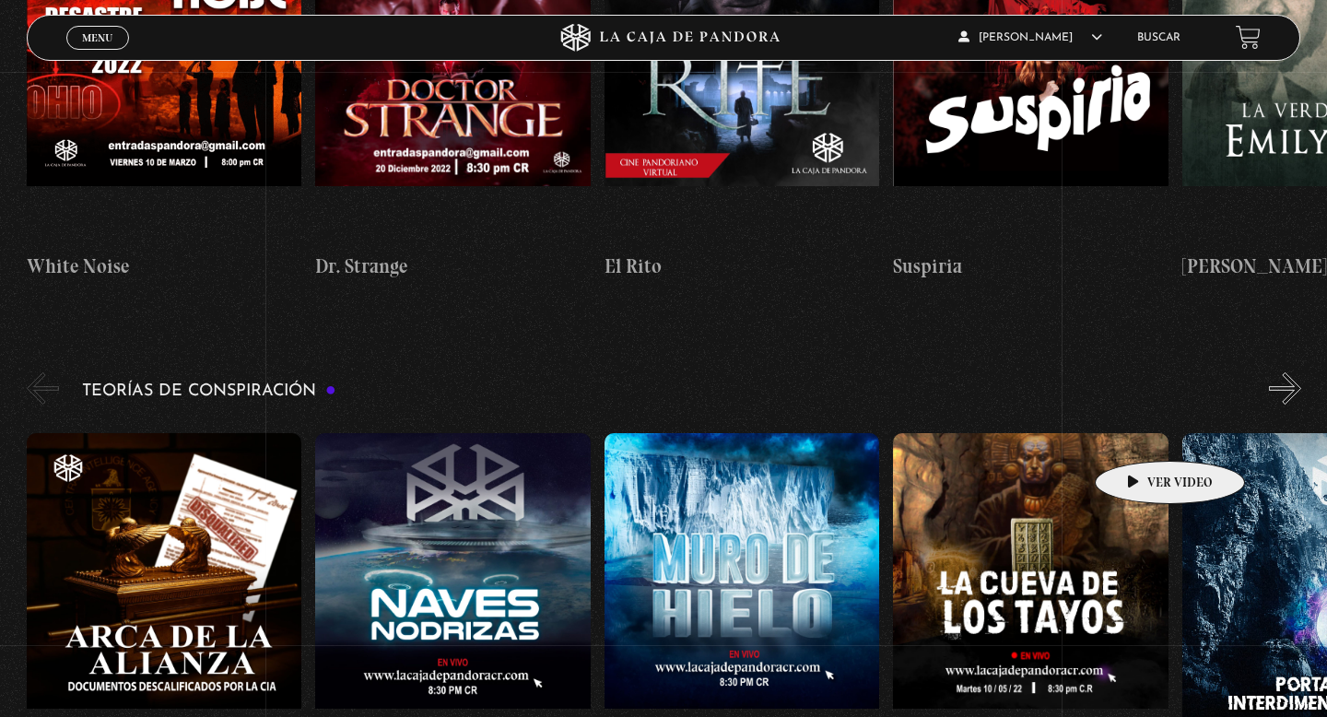
scroll to position [2727, 0]
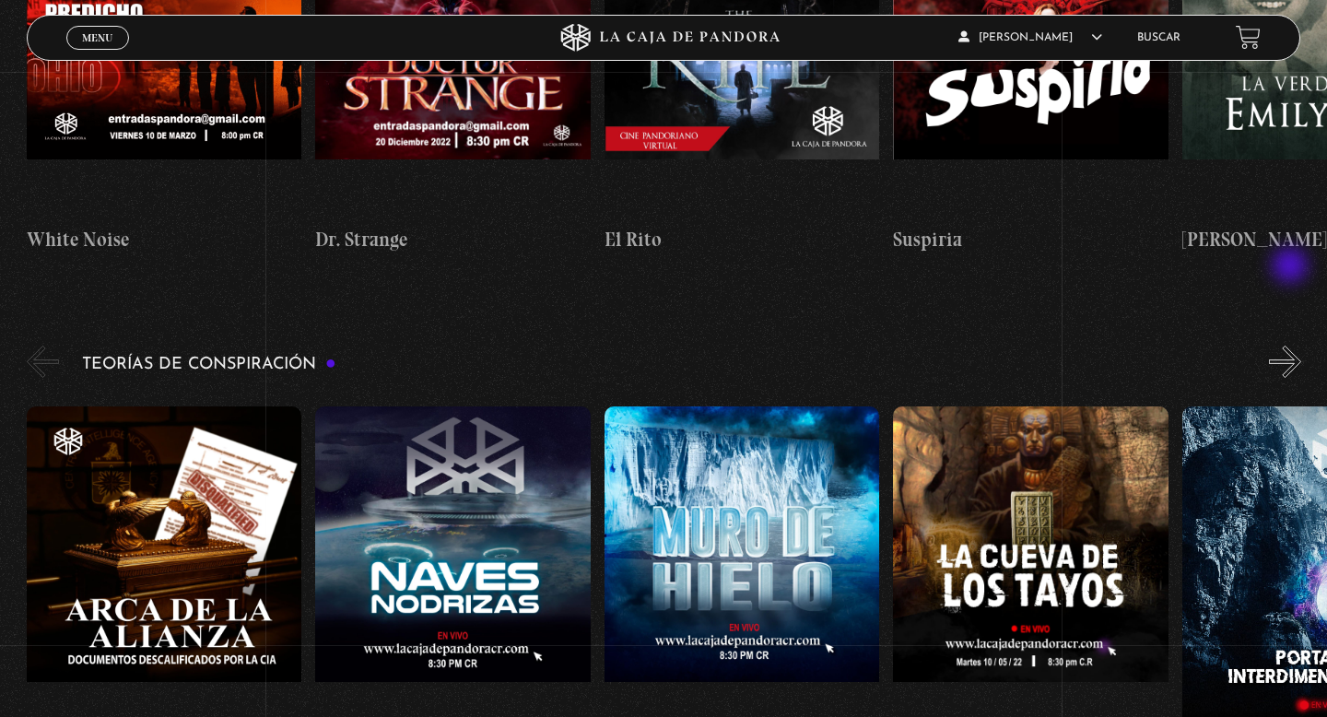
click at [1292, 345] on button "»" at bounding box center [1285, 361] width 32 height 32
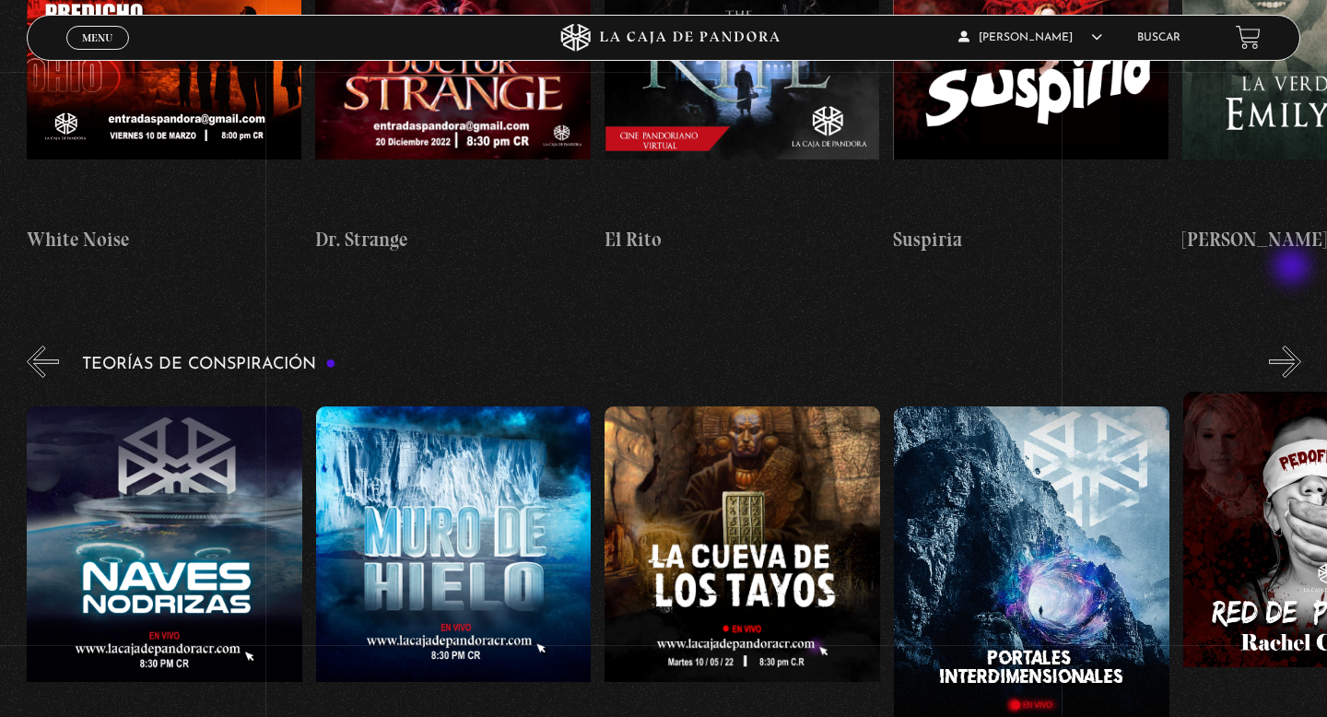
click at [1293, 345] on button "»" at bounding box center [1285, 361] width 32 height 32
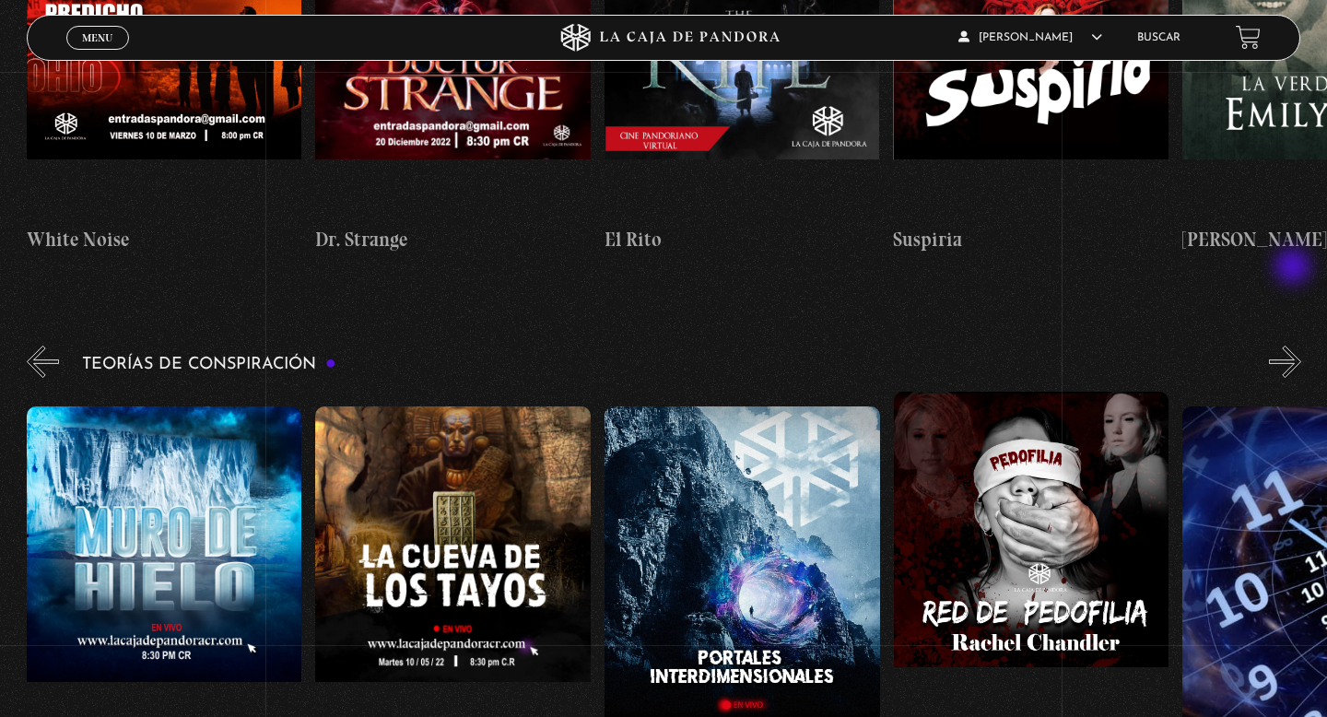
click at [1294, 345] on button "»" at bounding box center [1285, 361] width 32 height 32
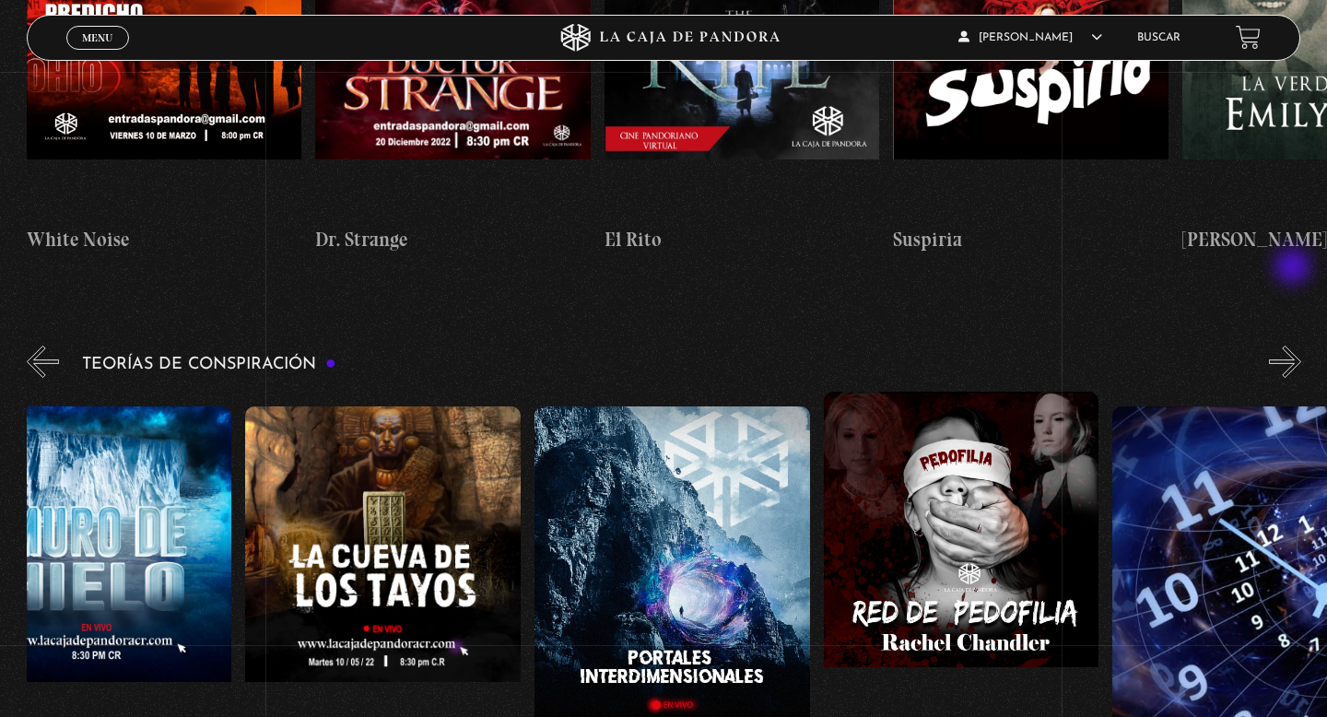
scroll to position [0, 722]
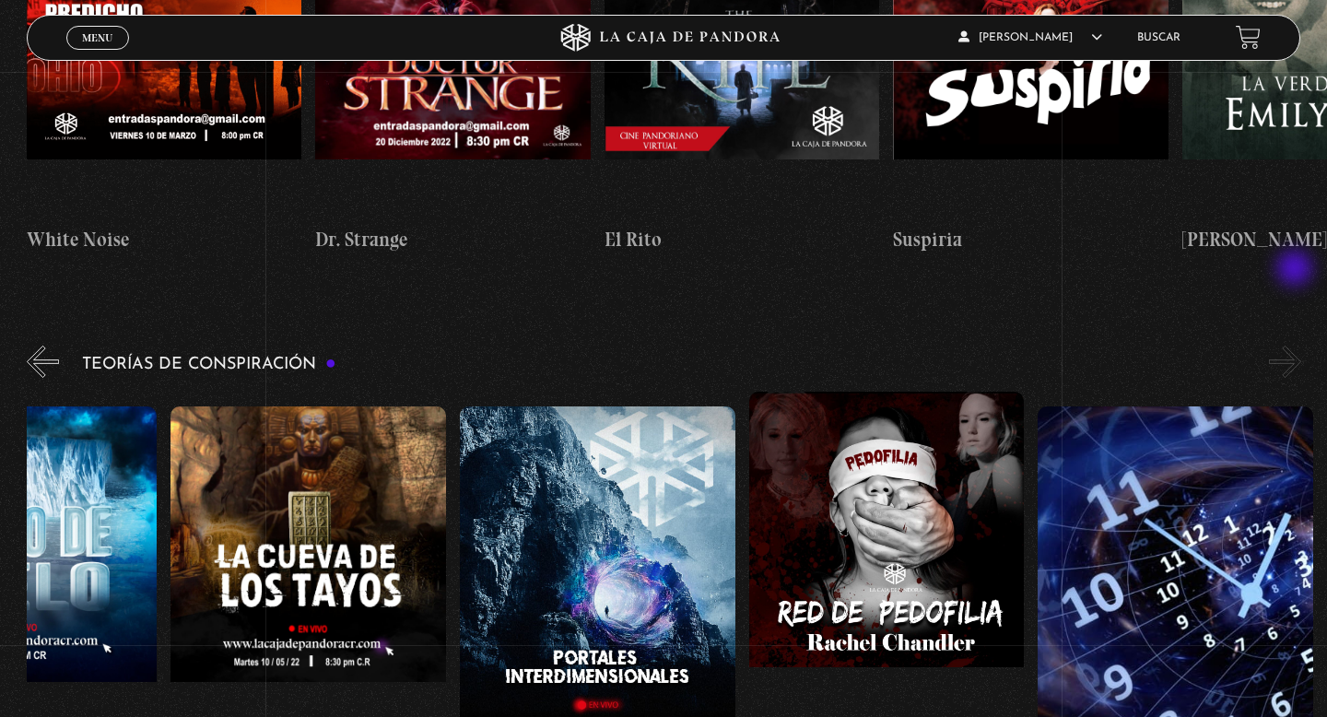
click at [1296, 345] on button "»" at bounding box center [1285, 361] width 32 height 32
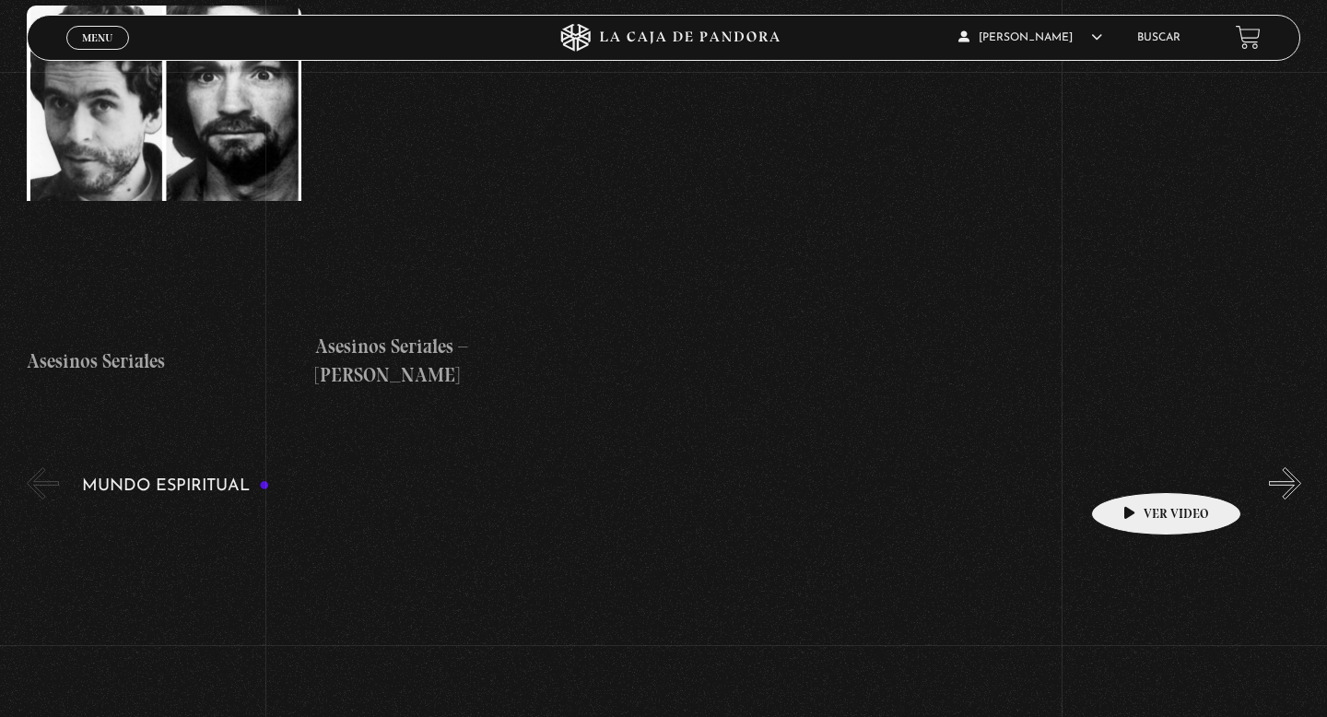
scroll to position [5263, 0]
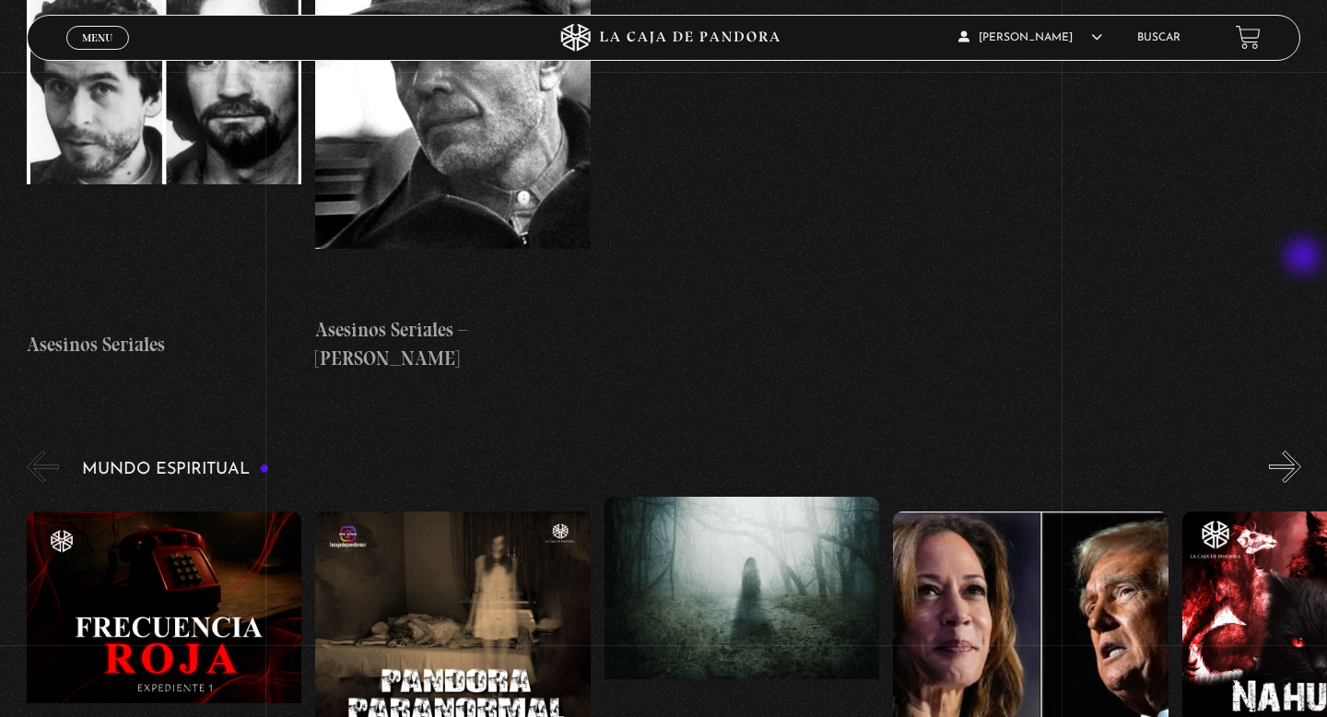
click at [1304, 447] on div "Mundo Espiritual «" at bounding box center [677, 671] width 1300 height 449
click at [1292, 450] on button "»" at bounding box center [1285, 466] width 32 height 32
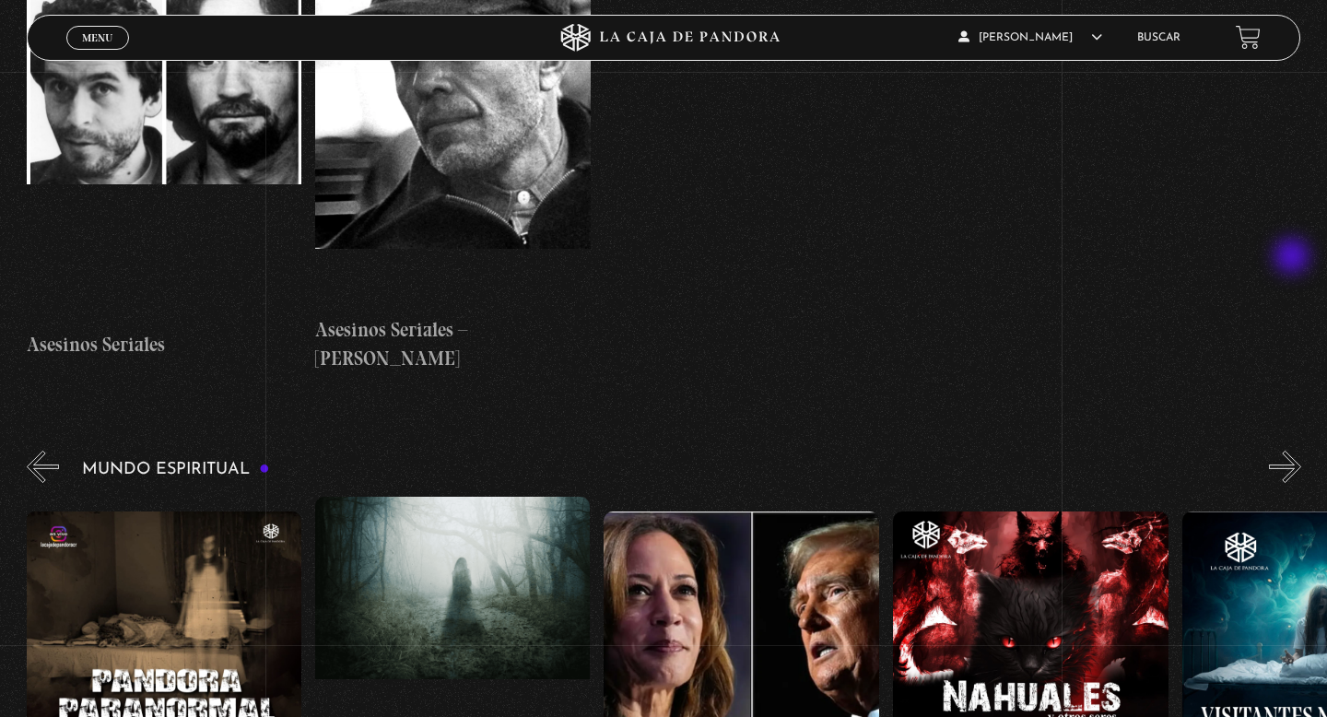
click at [1293, 450] on button "»" at bounding box center [1285, 466] width 32 height 32
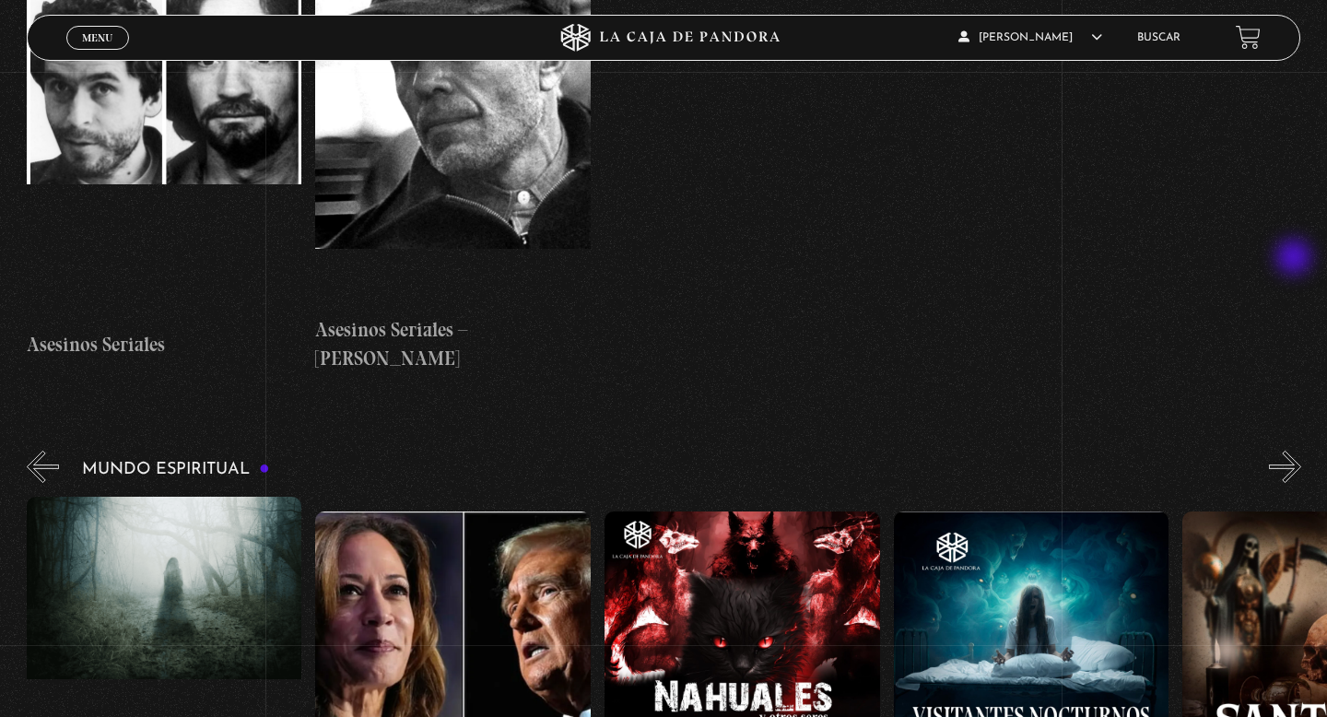
click at [1295, 450] on button "»" at bounding box center [1285, 466] width 32 height 32
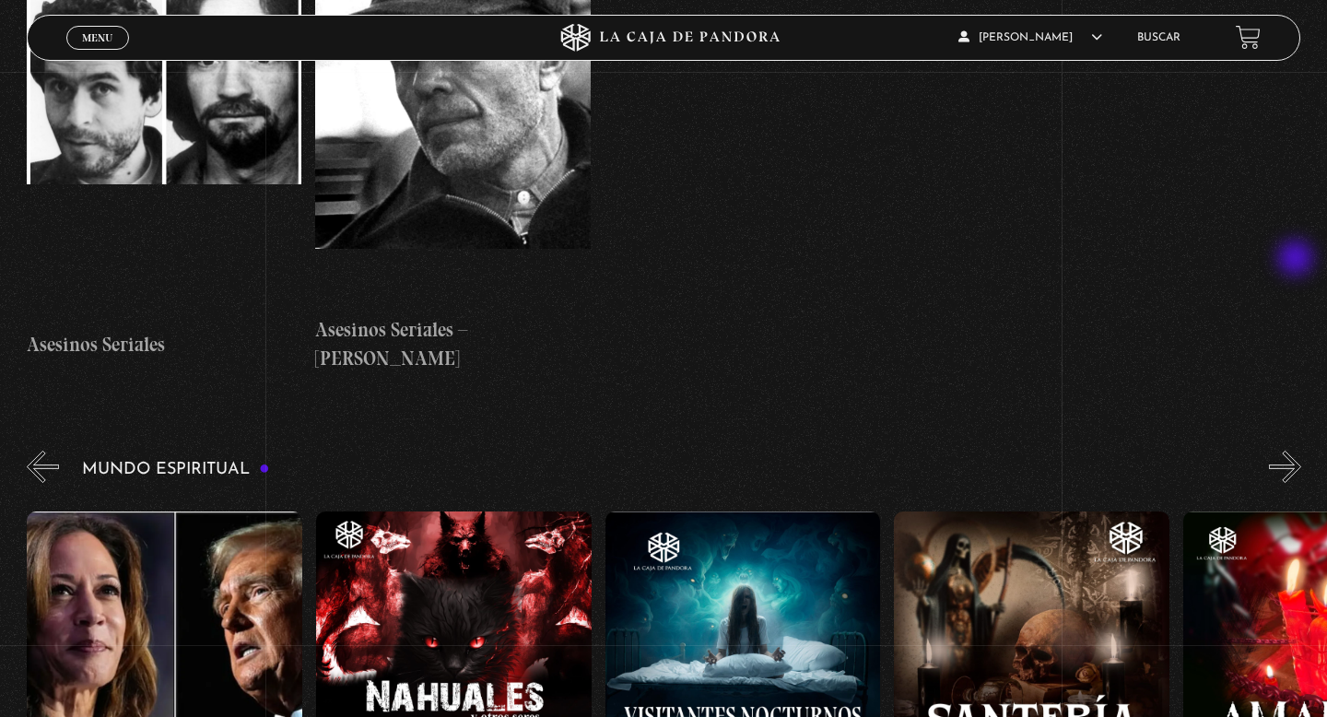
click at [1297, 450] on button "»" at bounding box center [1285, 466] width 32 height 32
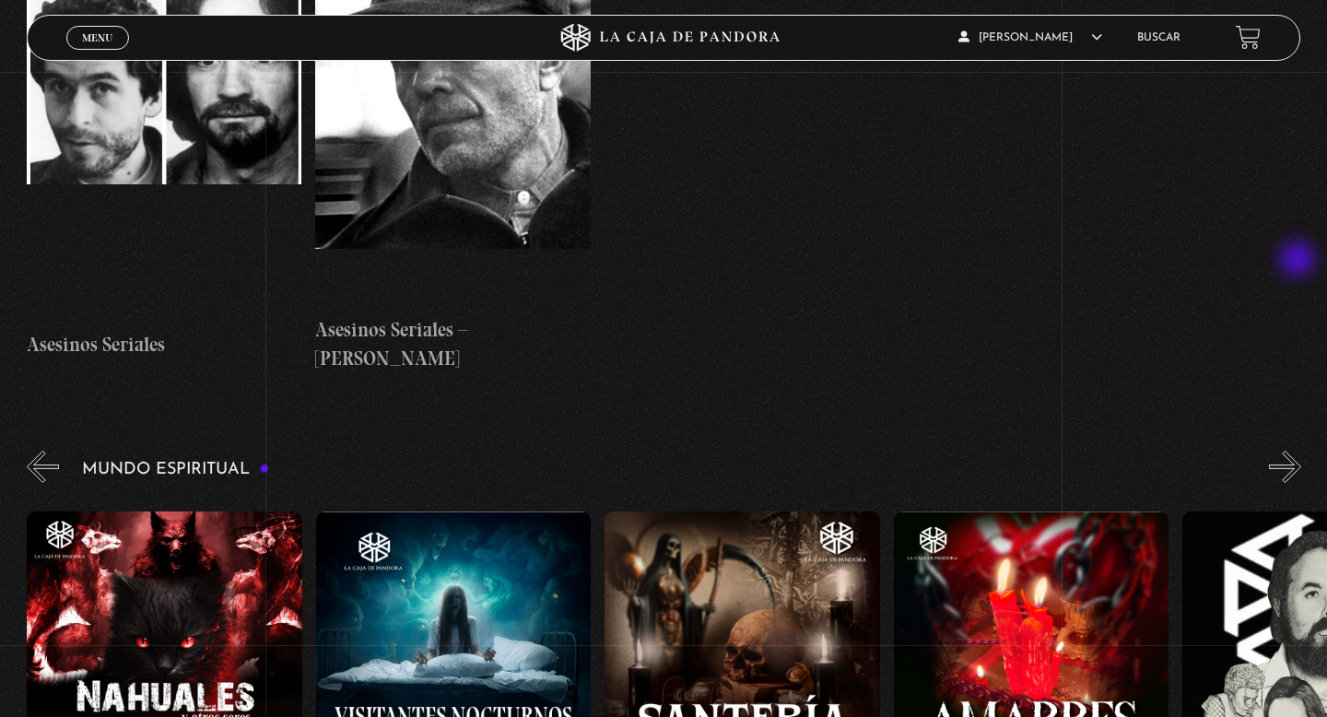
click at [1299, 450] on button "»" at bounding box center [1285, 466] width 32 height 32
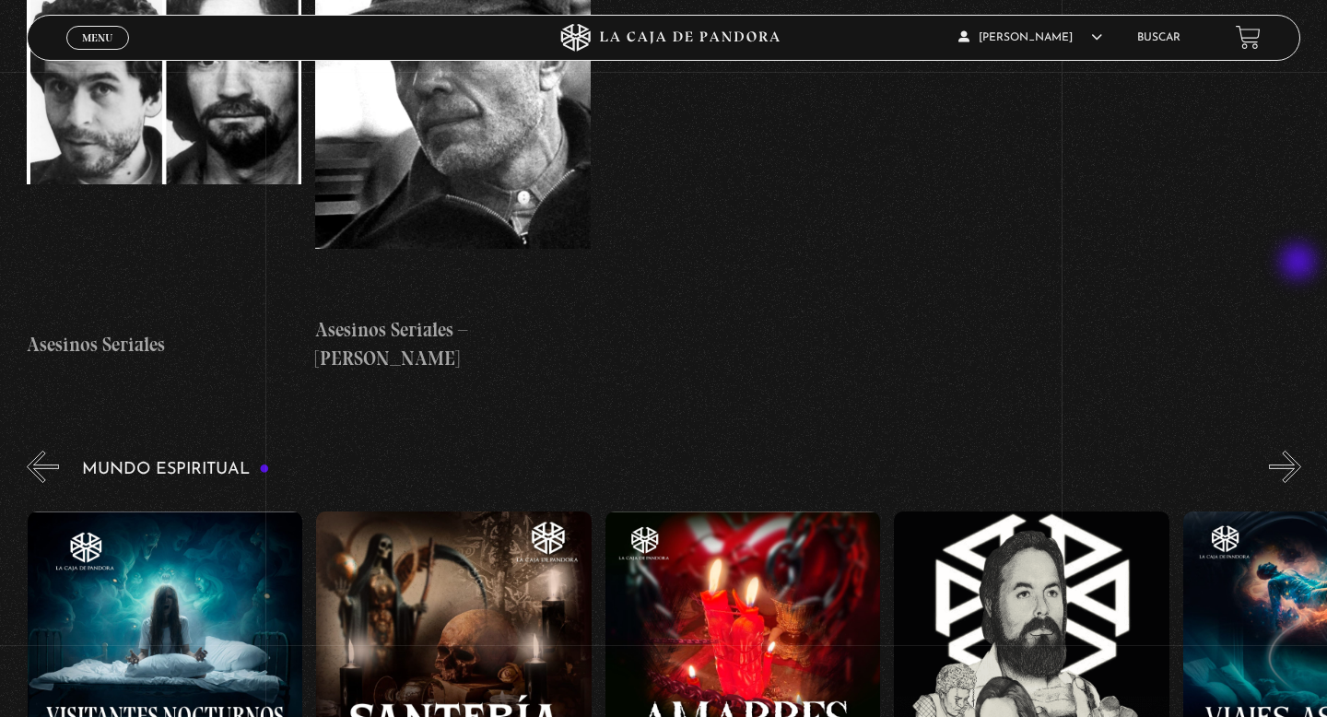
click at [1300, 450] on button "»" at bounding box center [1285, 466] width 32 height 32
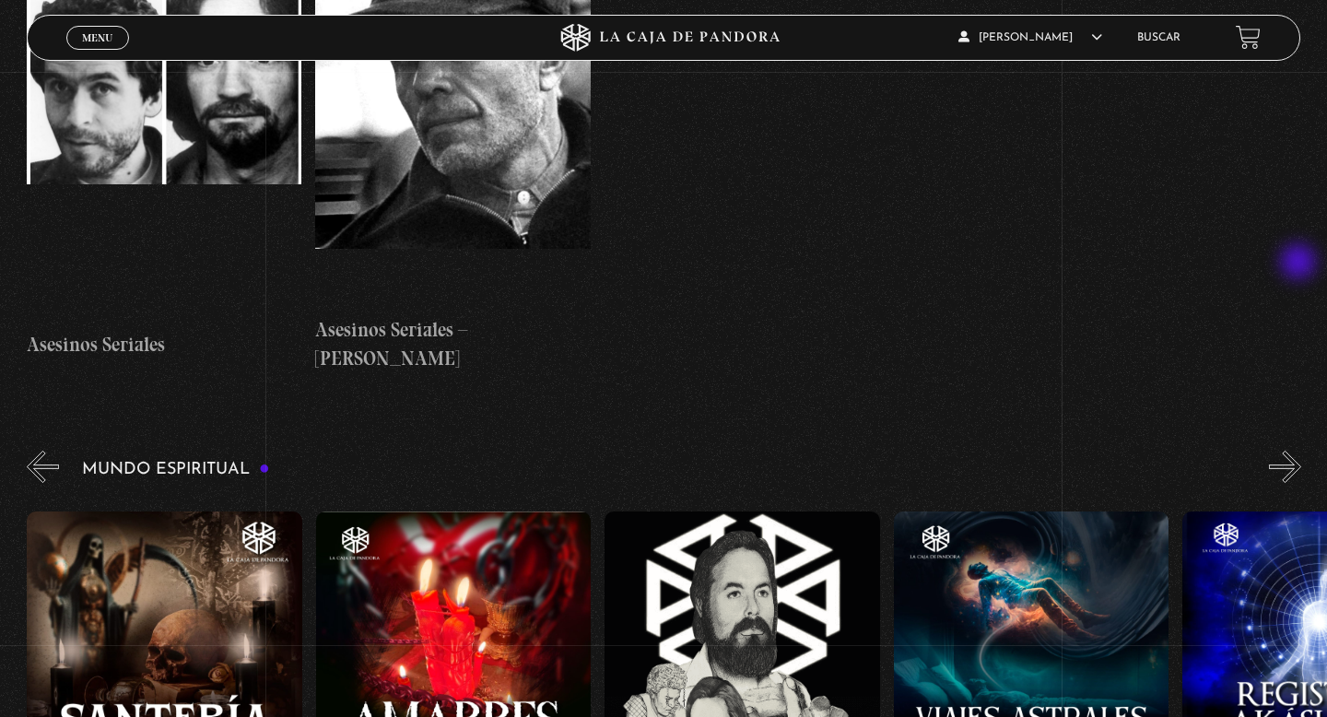
scroll to position [0, 1733]
click at [1302, 447] on div "Mundo Espiritual «" at bounding box center [677, 671] width 1300 height 449
click at [1290, 450] on button "»" at bounding box center [1285, 466] width 32 height 32
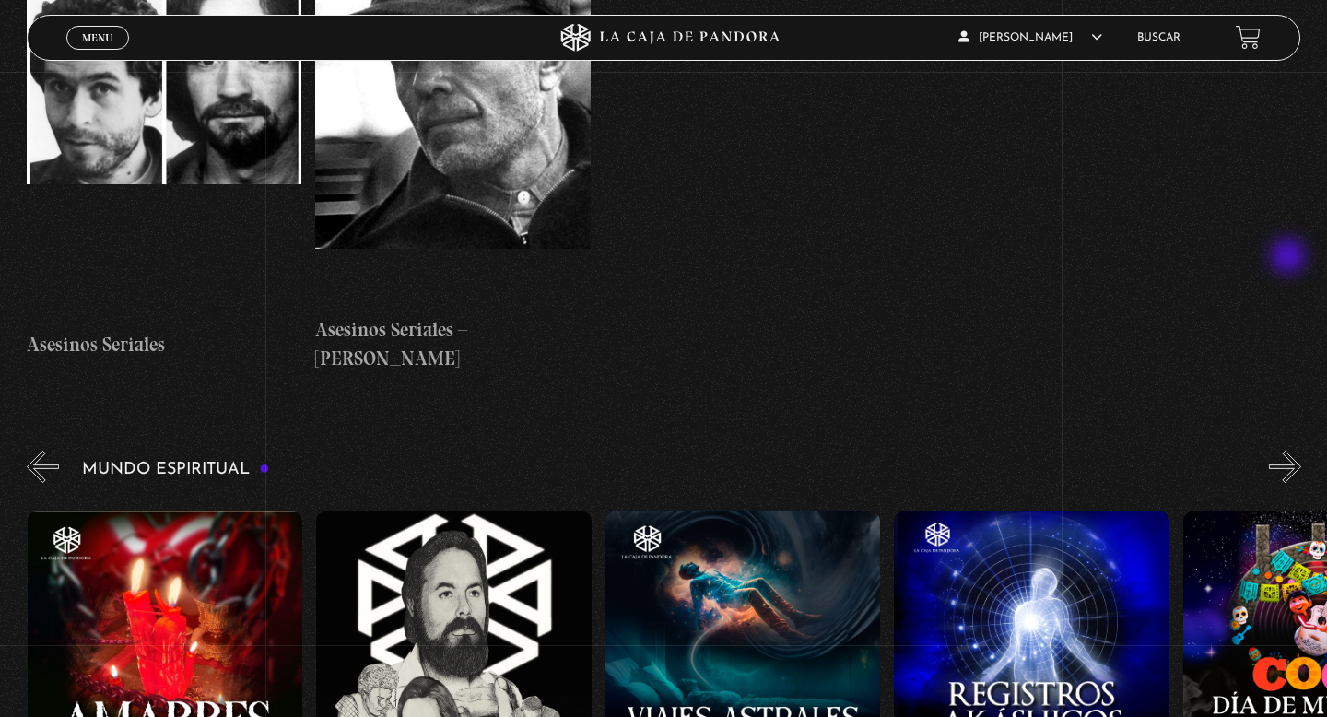
scroll to position [0, 2022]
click at [1292, 450] on button "»" at bounding box center [1285, 466] width 32 height 32
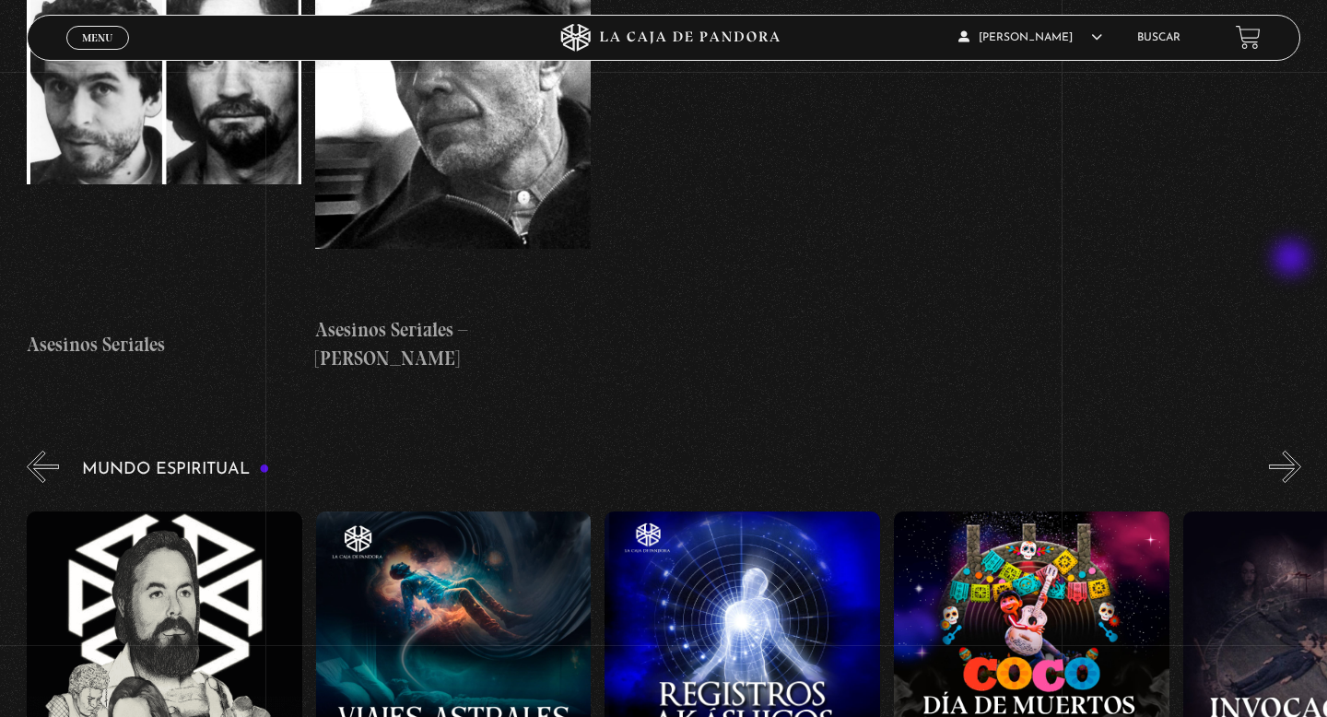
click at [1292, 450] on button "»" at bounding box center [1285, 466] width 32 height 32
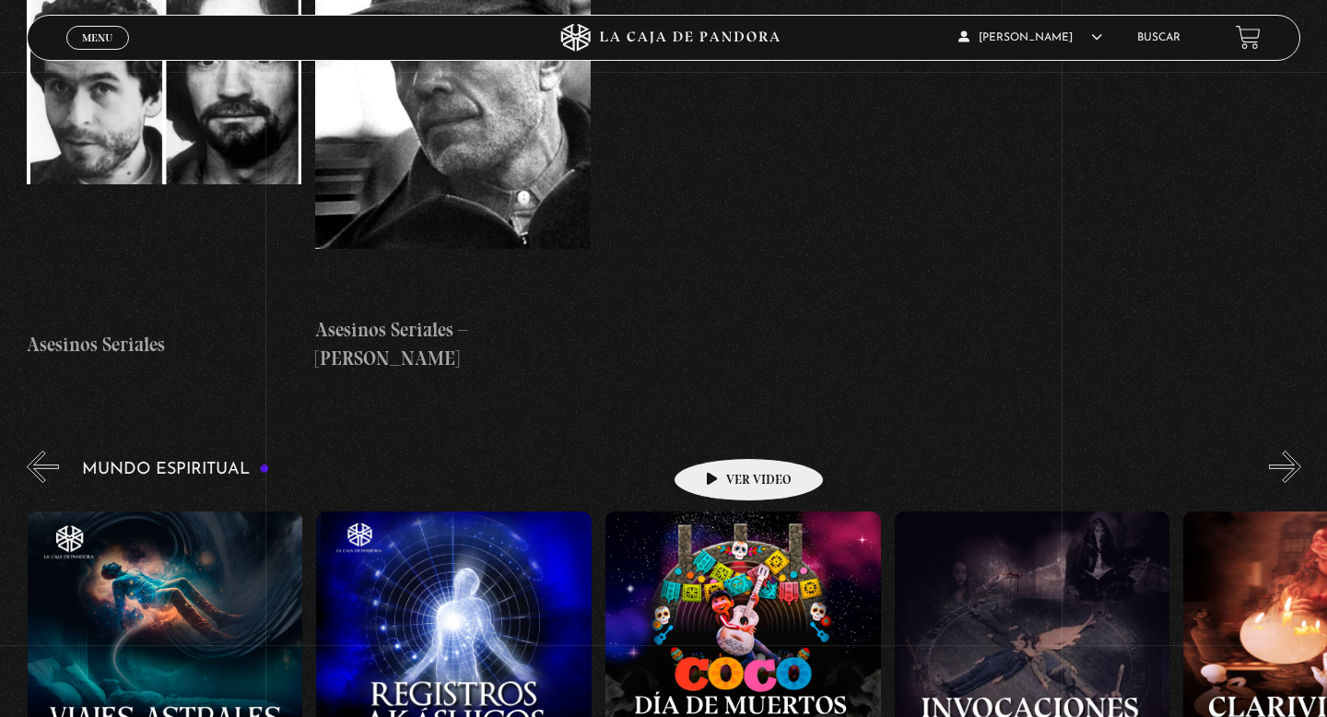
scroll to position [0, 2600]
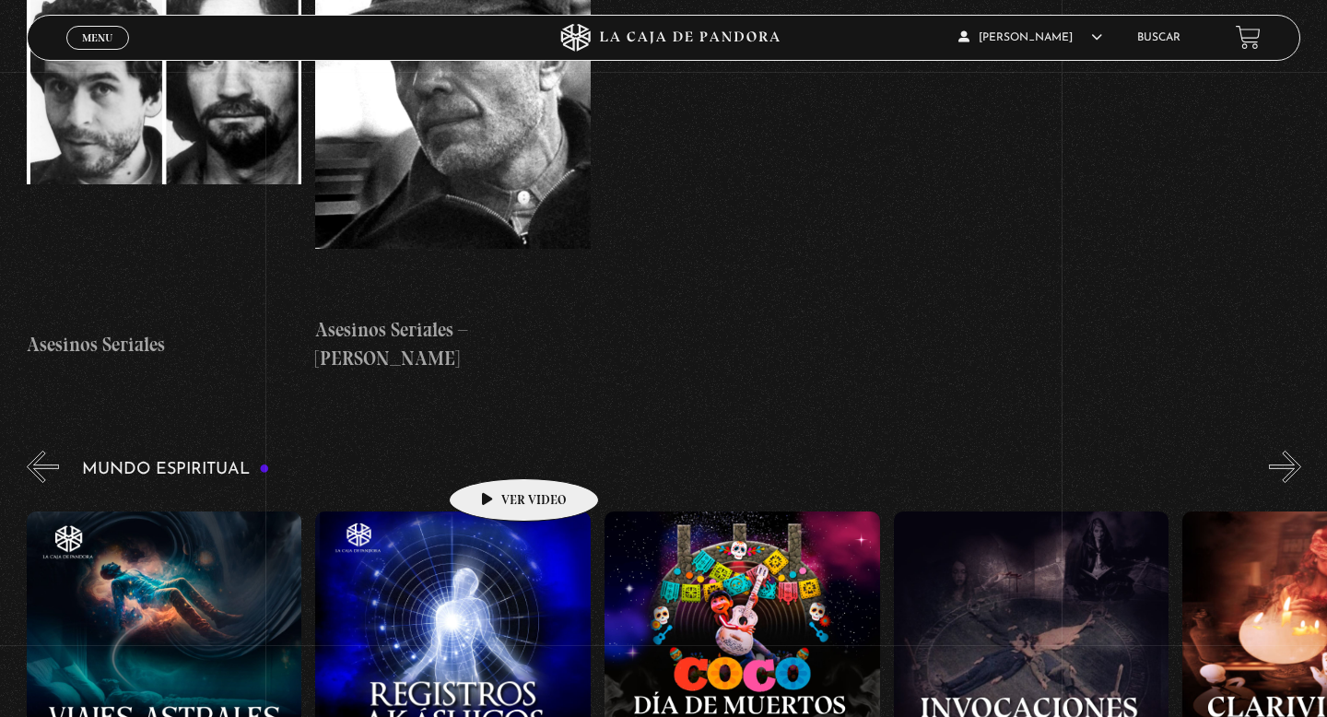
click at [495, 511] on figure at bounding box center [452, 677] width 275 height 332
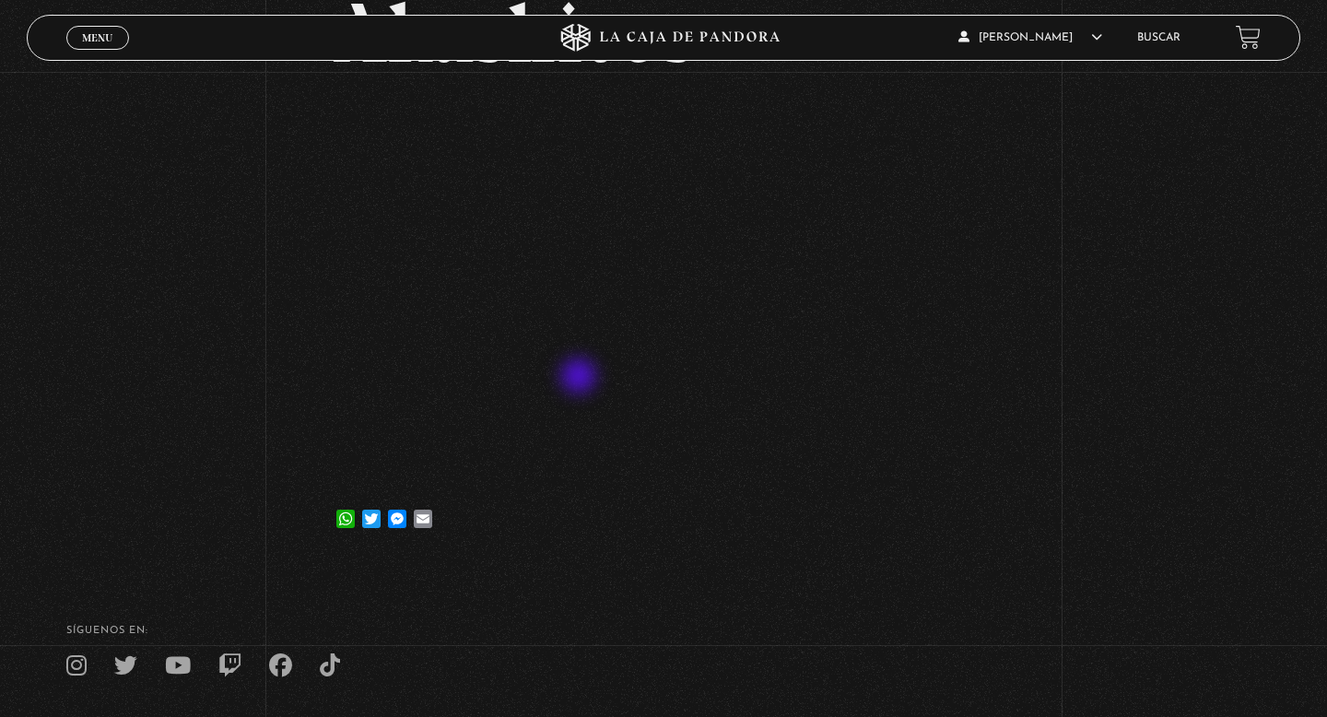
scroll to position [244, 0]
